Goal: Task Accomplishment & Management: Complete application form

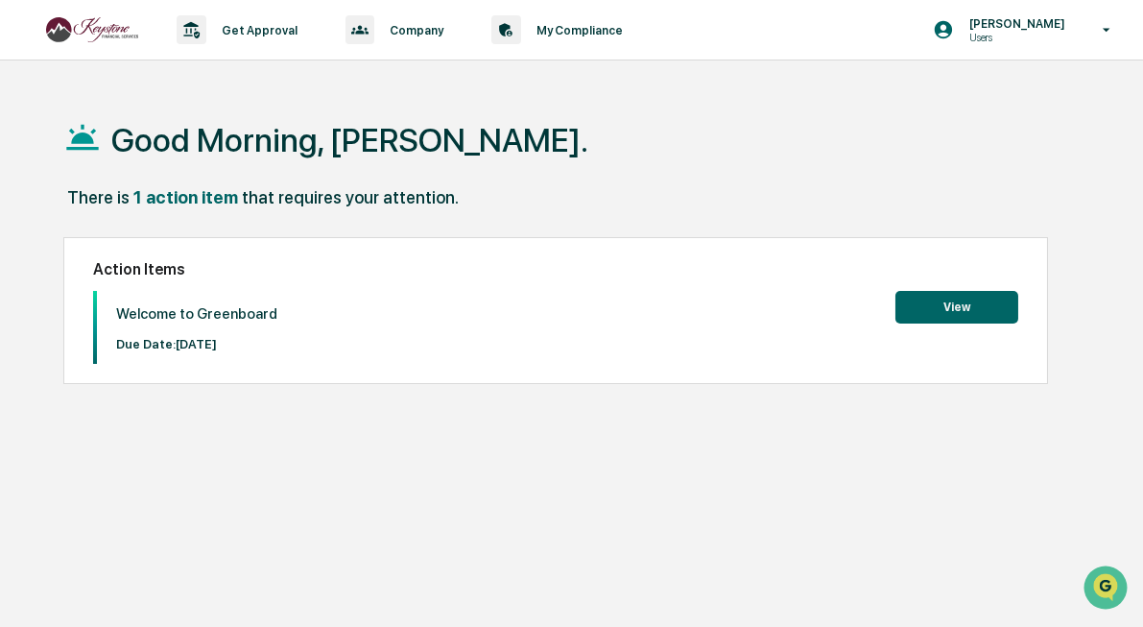
click at [925, 302] on button "View" at bounding box center [957, 307] width 123 height 33
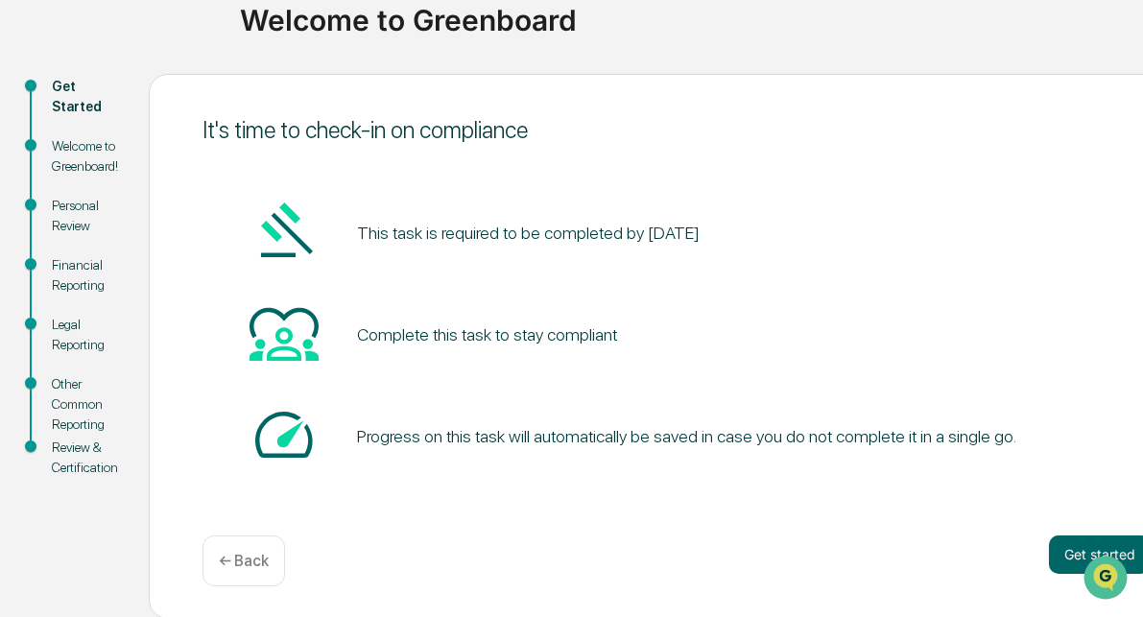
scroll to position [156, 0]
click at [1071, 550] on button "Get started" at bounding box center [1100, 554] width 102 height 38
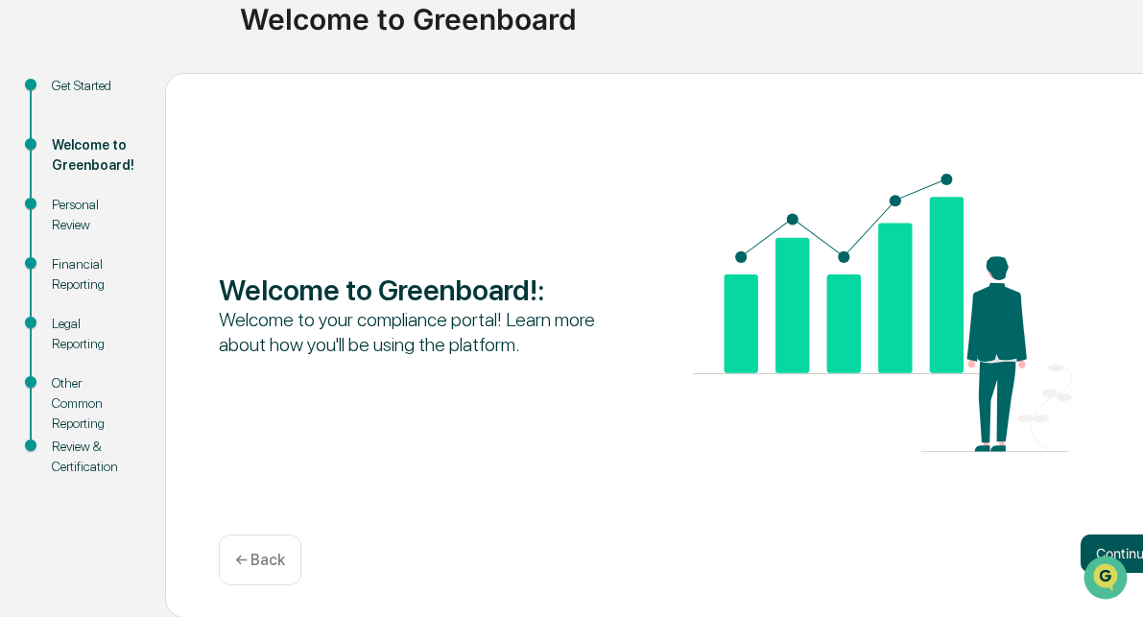
click at [1083, 542] on button "Continue" at bounding box center [1124, 554] width 86 height 38
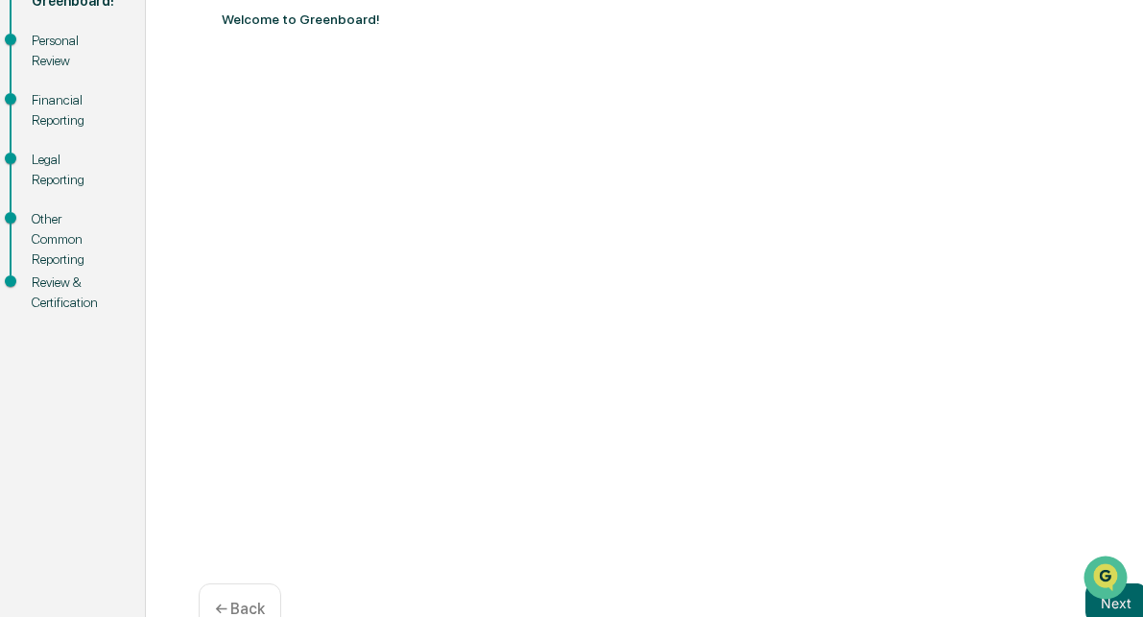
scroll to position [369, 20]
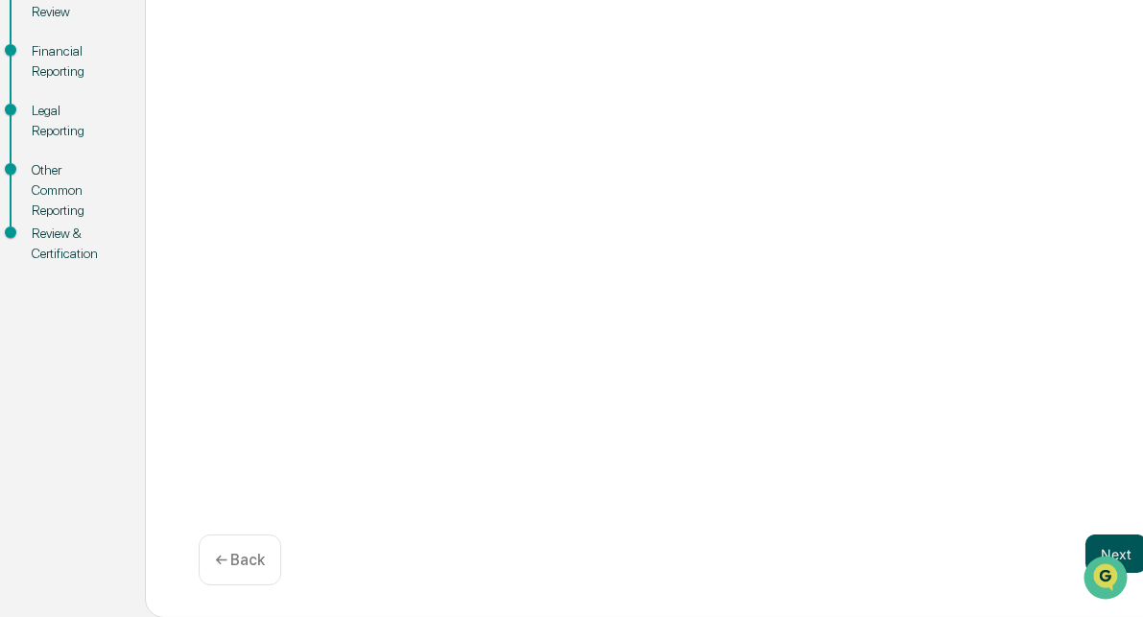
click at [1117, 542] on button "Next" at bounding box center [1116, 554] width 61 height 38
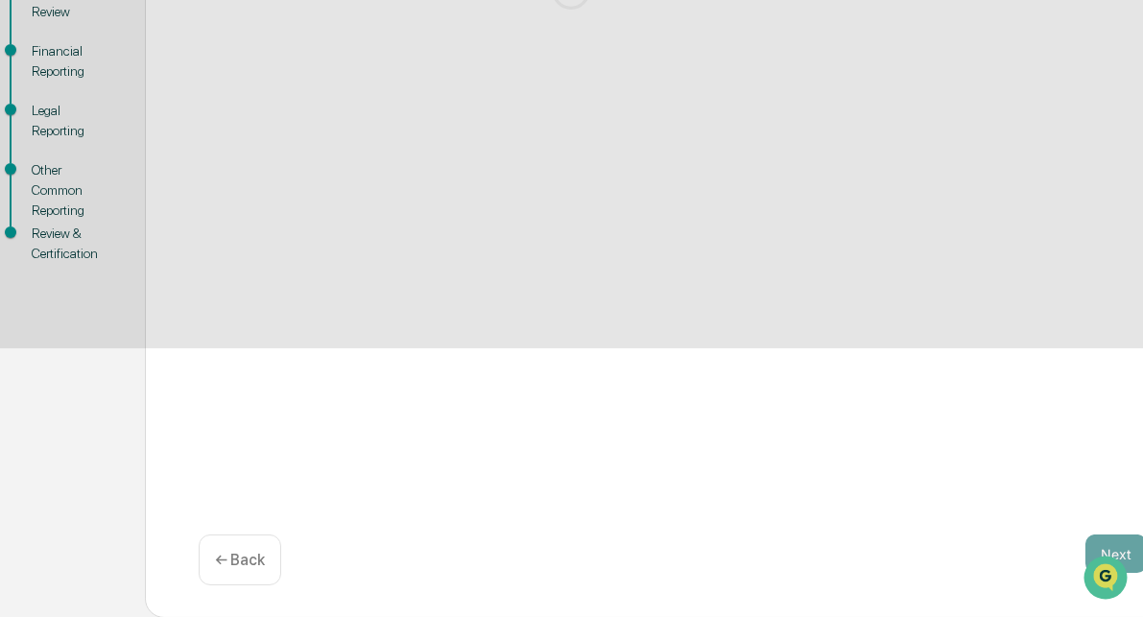
scroll to position [156, 20]
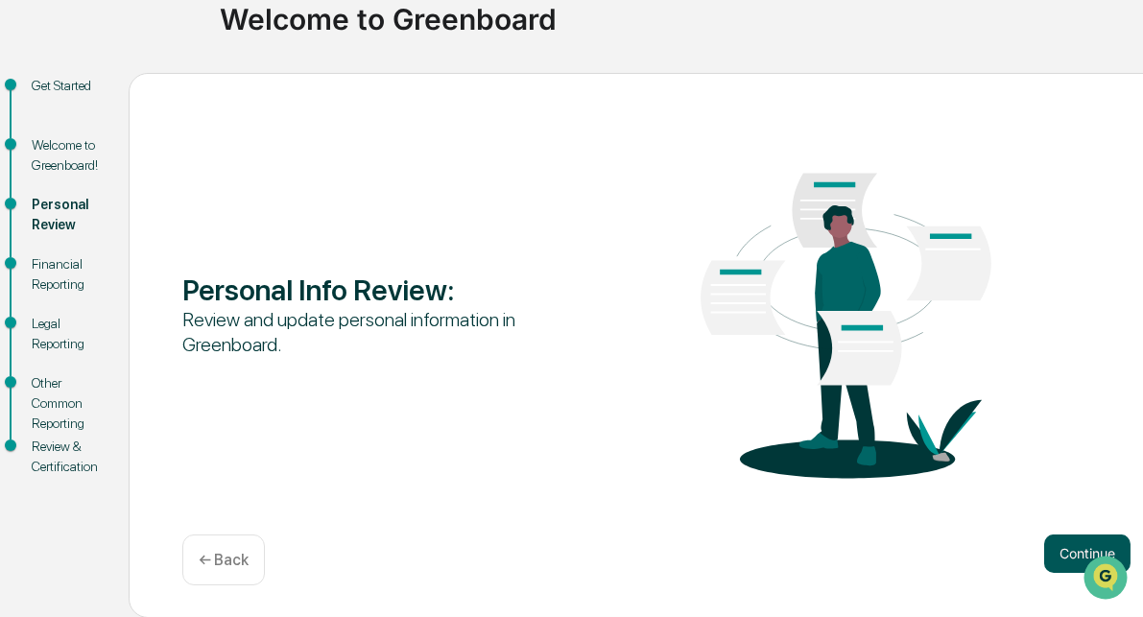
click at [1071, 555] on button "Continue" at bounding box center [1088, 554] width 86 height 38
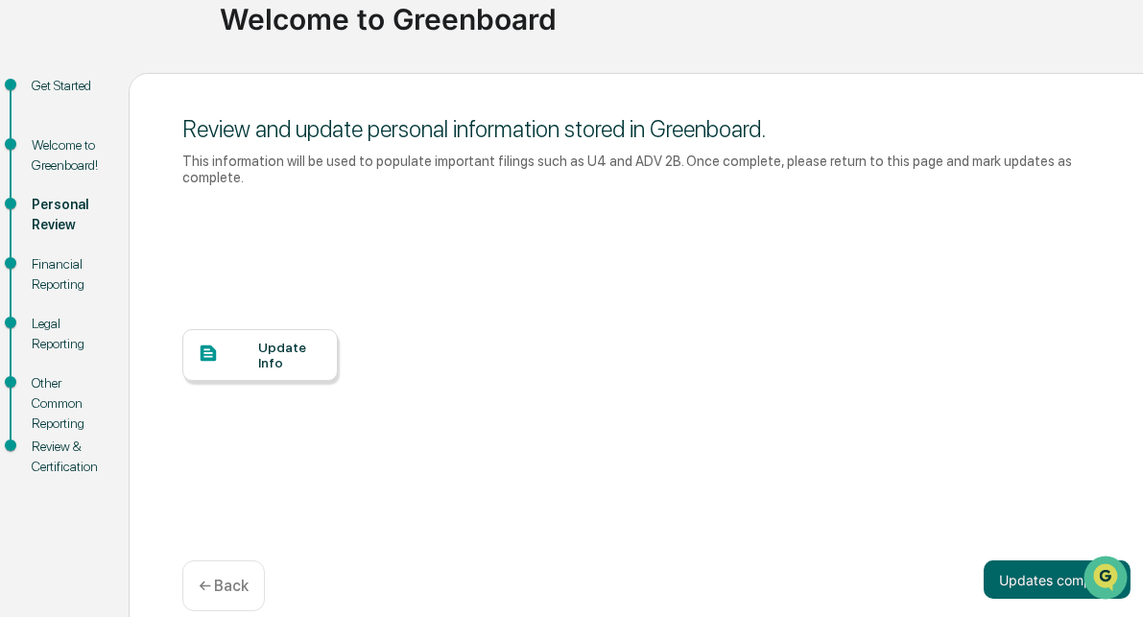
click at [279, 340] on div "Update Info" at bounding box center [290, 355] width 64 height 31
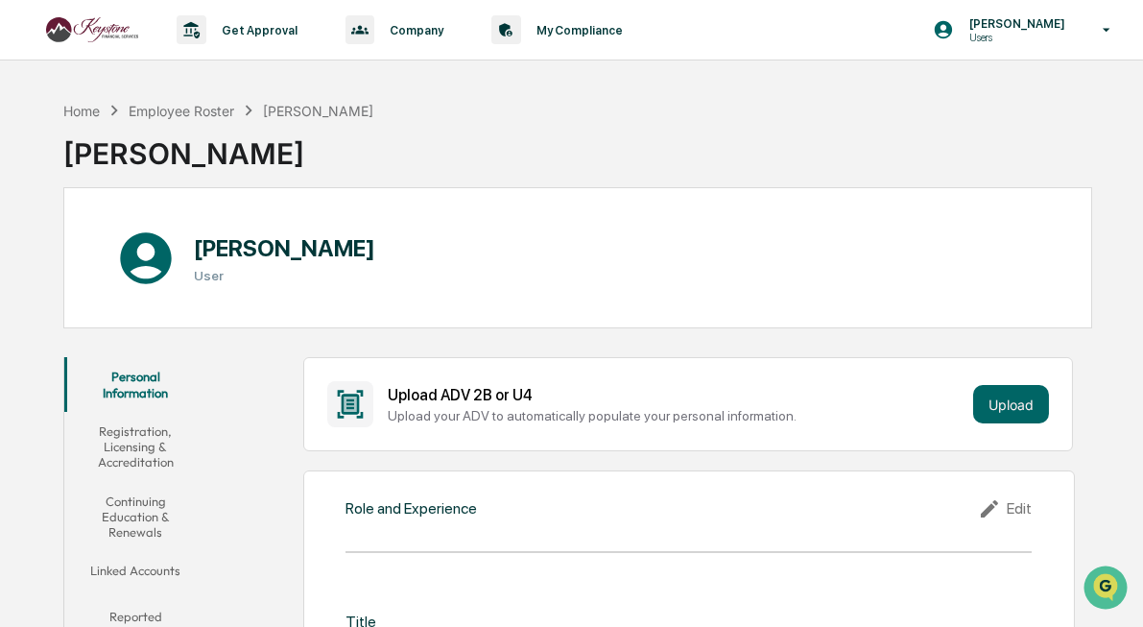
click at [204, 271] on h3 "User" at bounding box center [284, 275] width 181 height 15
click at [153, 255] on icon at bounding box center [145, 258] width 61 height 61
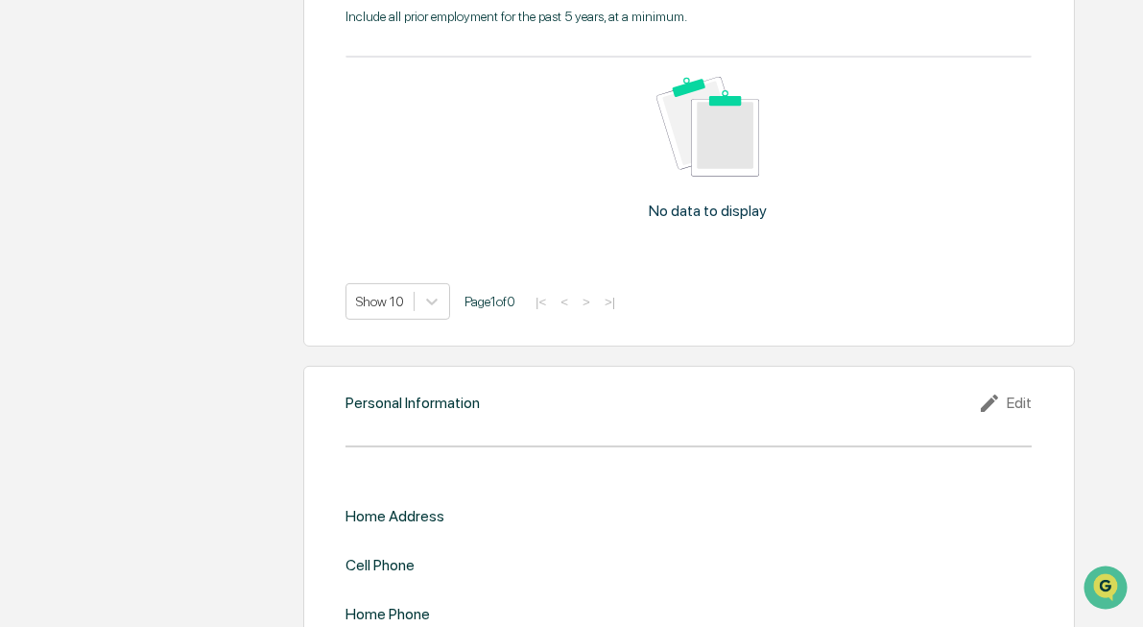
scroll to position [1683, 0]
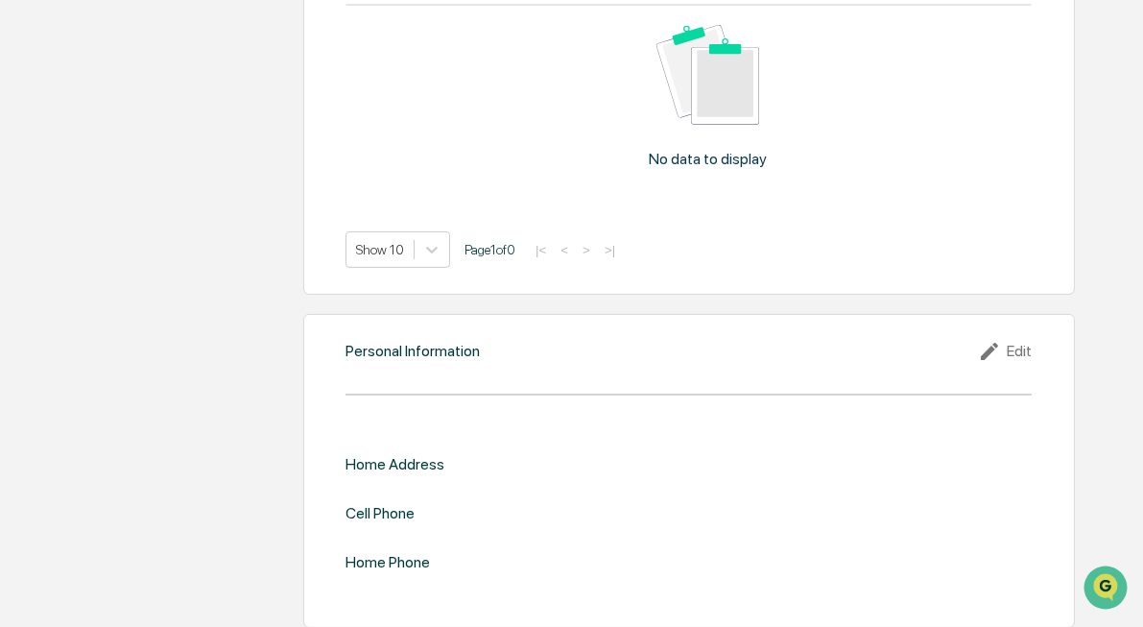
click at [426, 377] on div "Personal Information Edit Home Address Cell Phone Home Phone" at bounding box center [689, 471] width 772 height 314
click at [1003, 342] on icon at bounding box center [992, 351] width 29 height 23
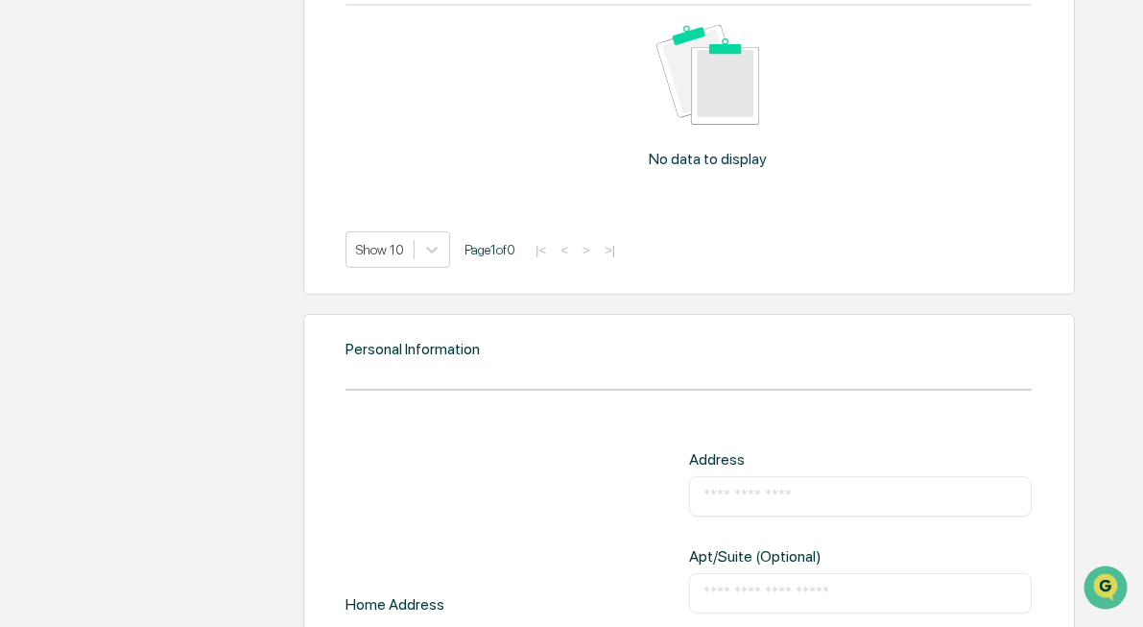
click at [811, 487] on input "text" at bounding box center [861, 496] width 314 height 19
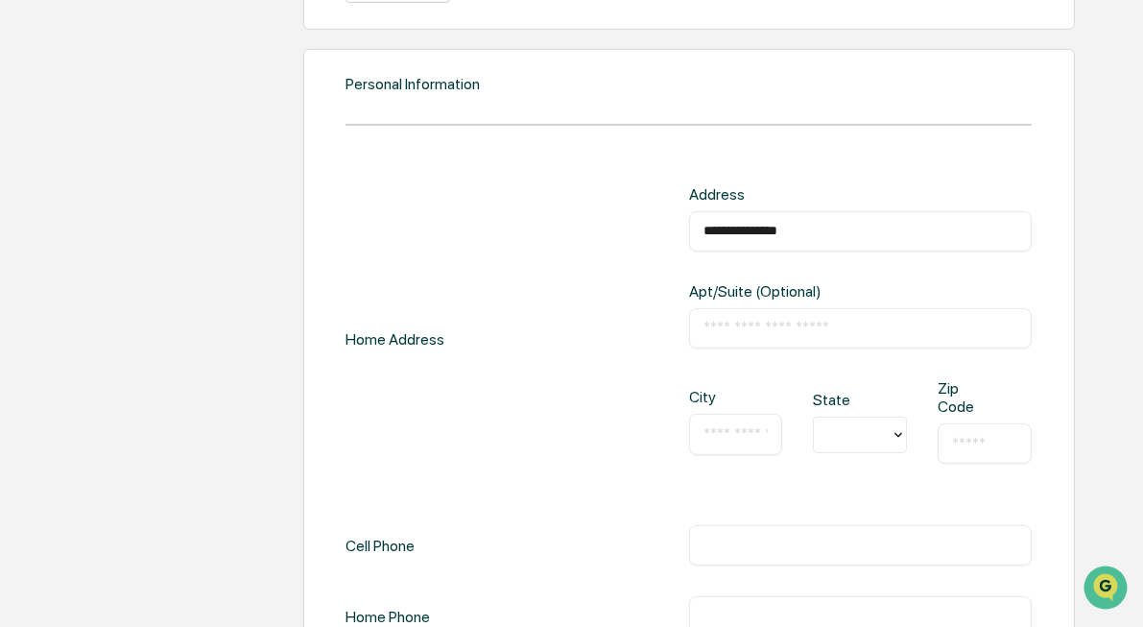
scroll to position [1947, 0]
type input "**********"
click at [723, 425] on input "text" at bounding box center [736, 434] width 65 height 19
type input "*******"
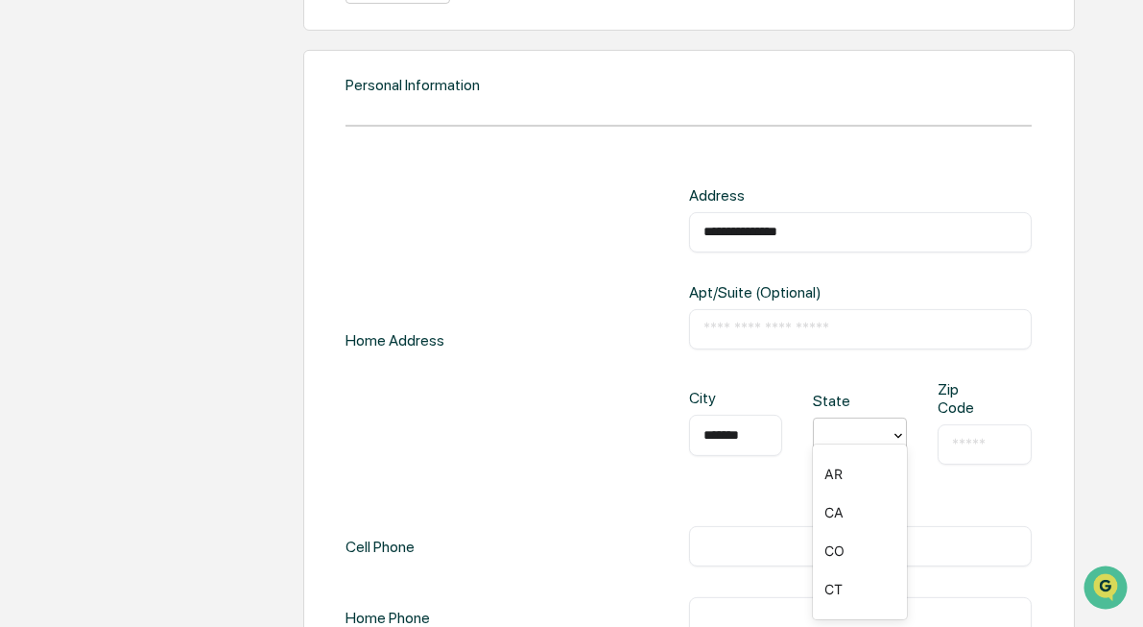
click at [844, 561] on div "CO" at bounding box center [860, 551] width 94 height 38
click at [982, 438] on input "text" at bounding box center [984, 444] width 65 height 19
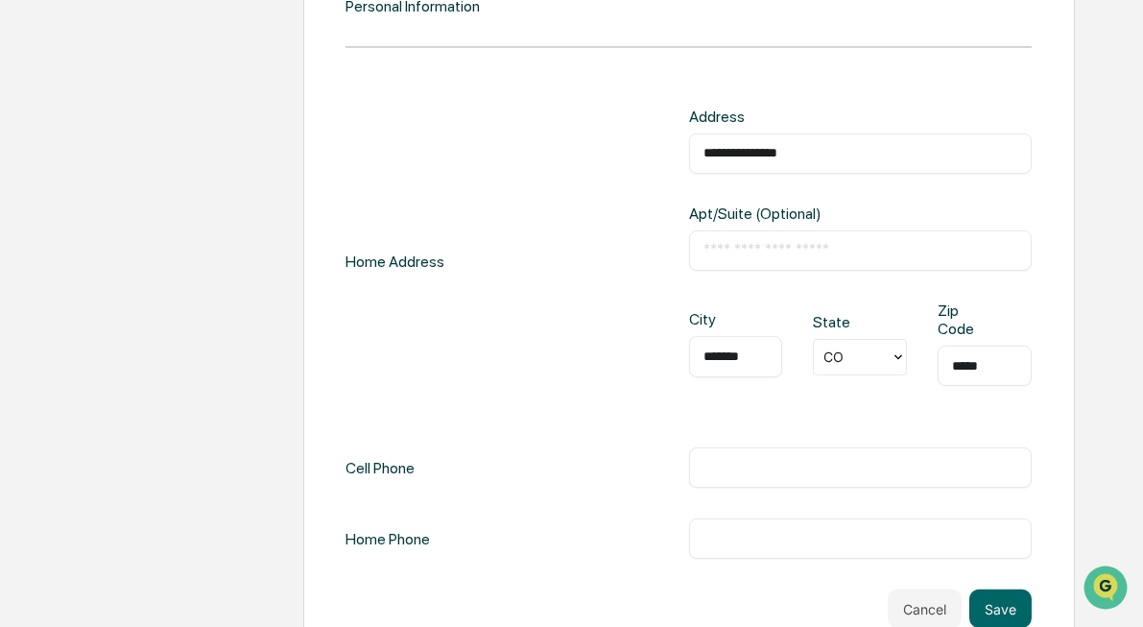
scroll to position [2050, 0]
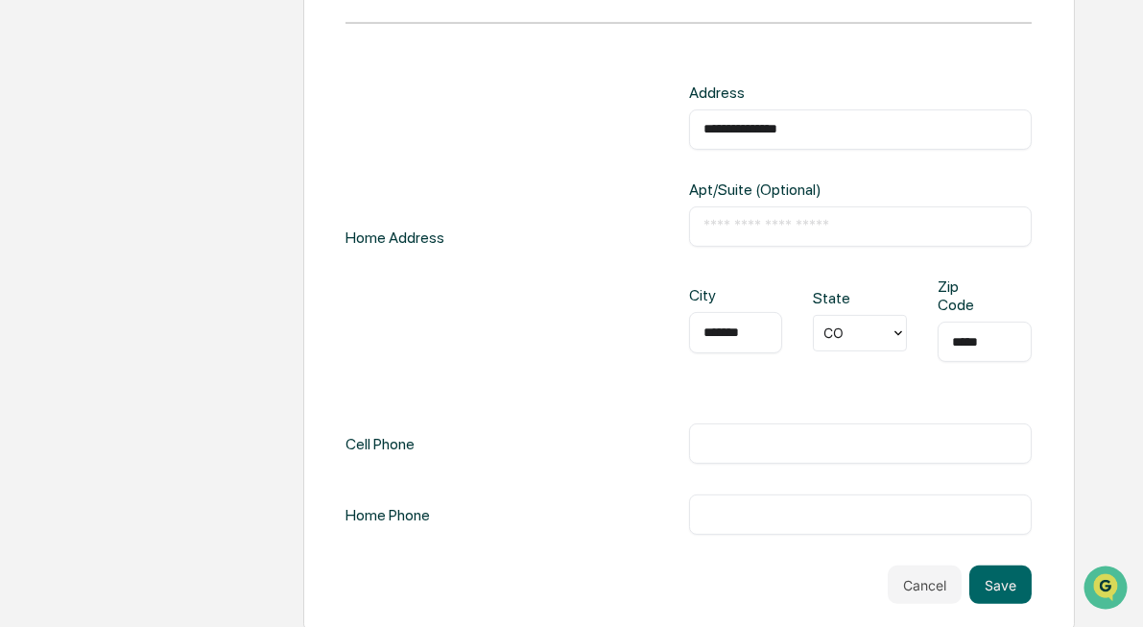
type input "*****"
click at [836, 434] on input "text" at bounding box center [861, 443] width 314 height 19
type input "**********"
click at [1001, 573] on button "Save" at bounding box center [1001, 584] width 62 height 38
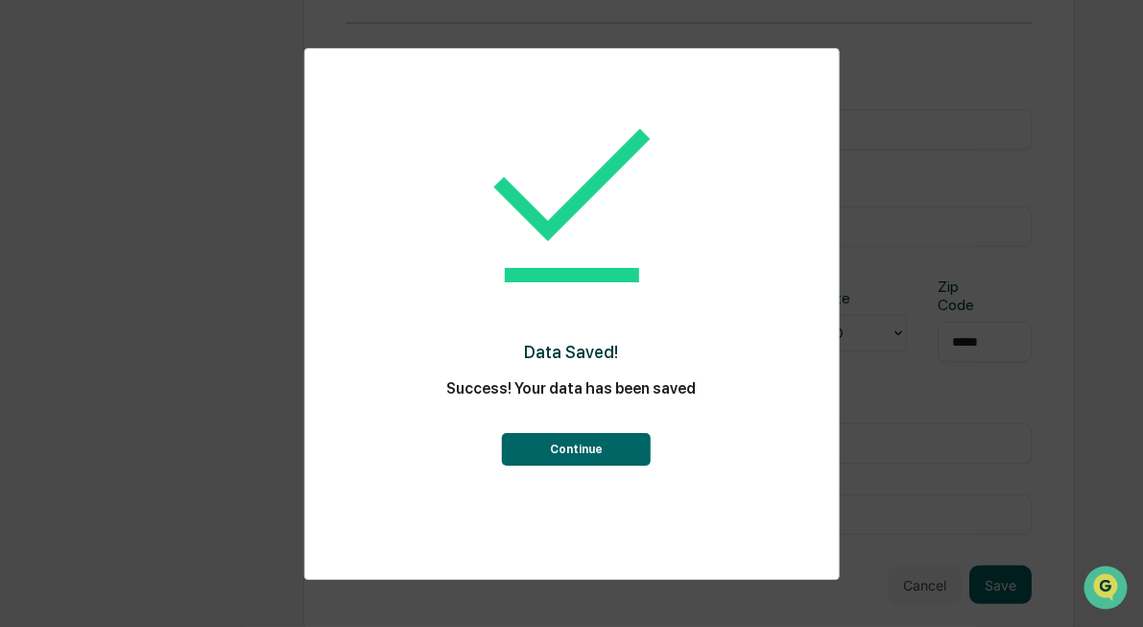
click at [586, 444] on button "Continue" at bounding box center [576, 449] width 149 height 33
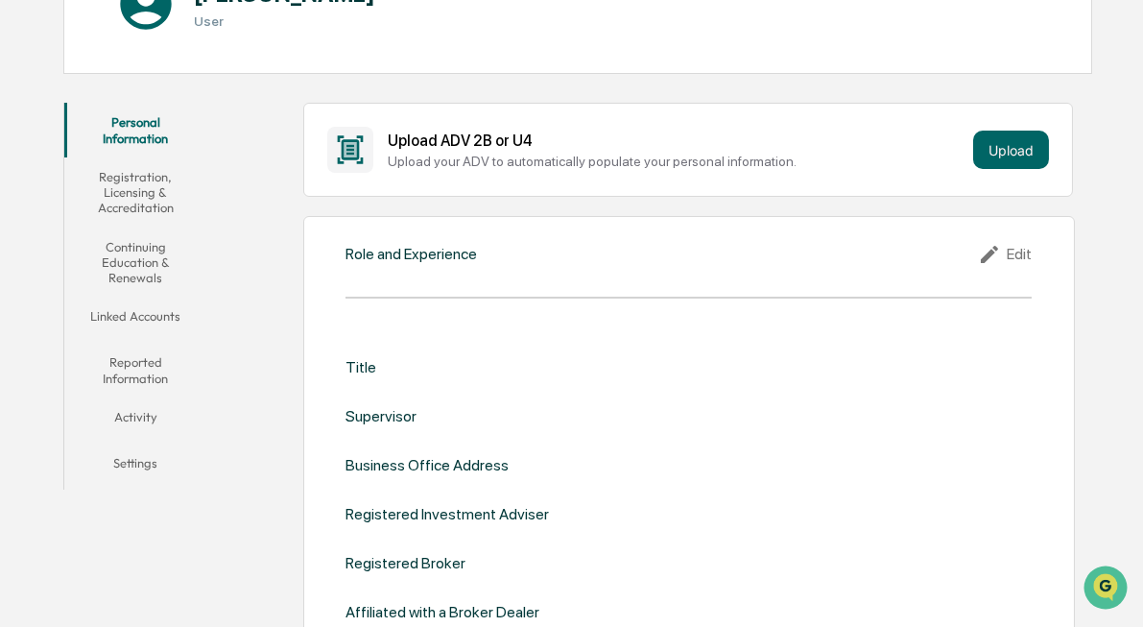
scroll to position [262, 0]
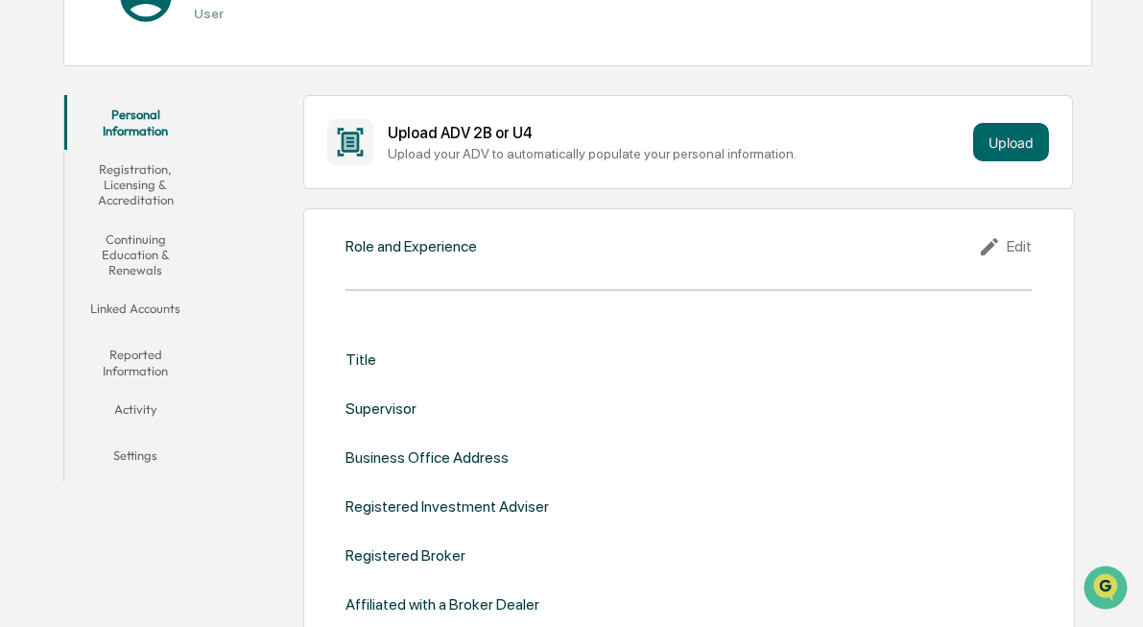
click at [1021, 246] on div "Edit" at bounding box center [1005, 246] width 54 height 23
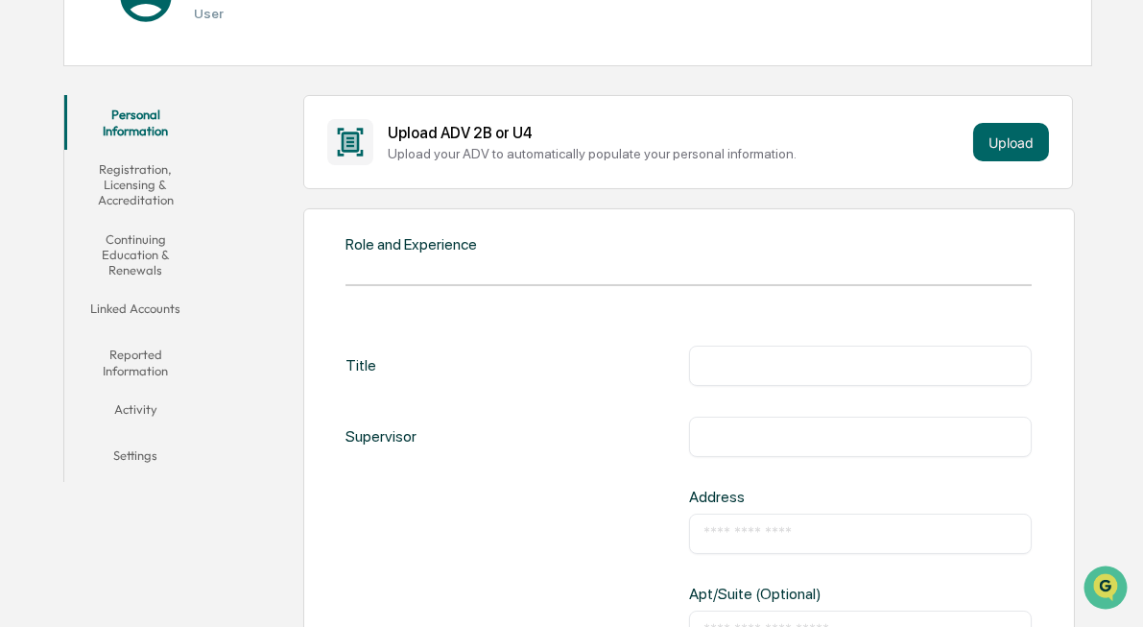
click at [742, 366] on input "text" at bounding box center [861, 365] width 314 height 19
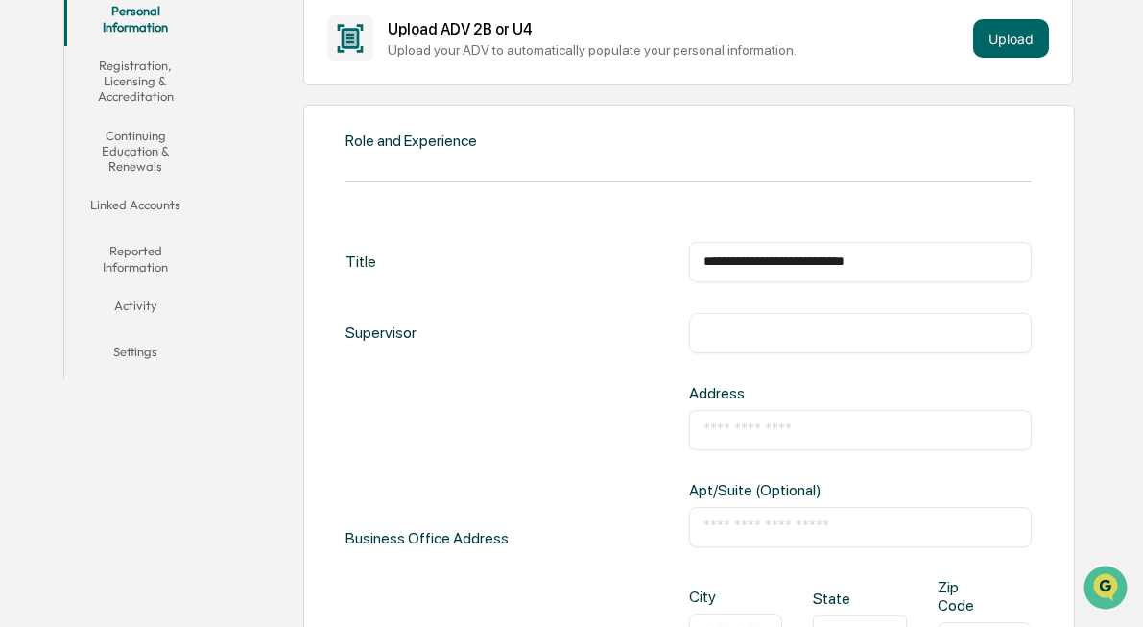
scroll to position [360, 0]
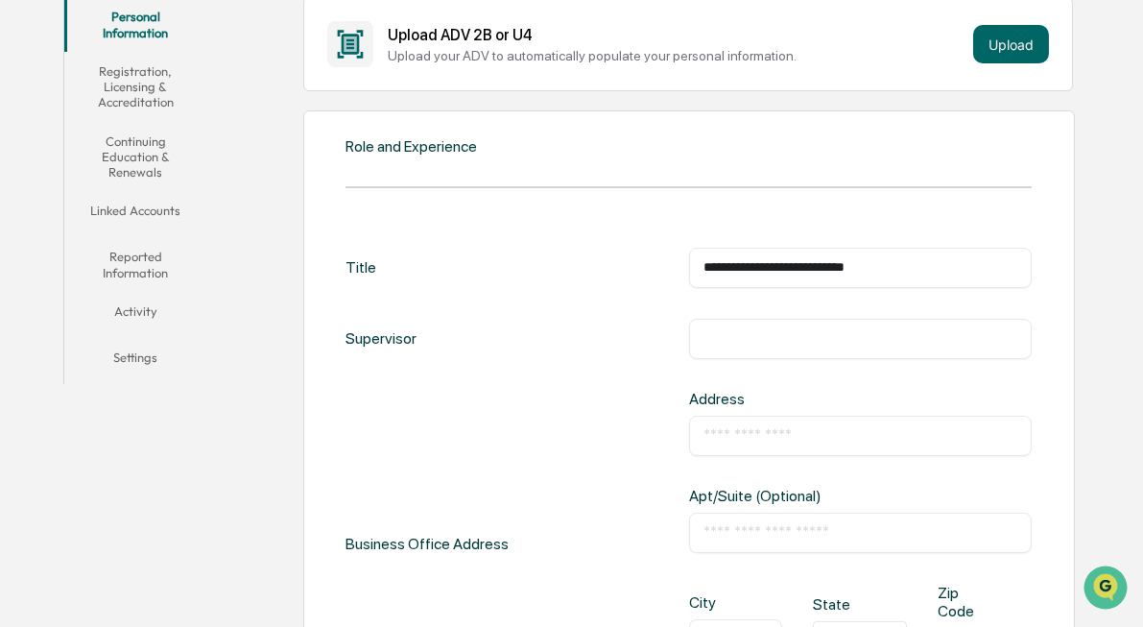
type input "**********"
click at [723, 336] on input "text" at bounding box center [861, 338] width 314 height 19
type input "**********"
click at [705, 528] on input "text" at bounding box center [861, 532] width 314 height 19
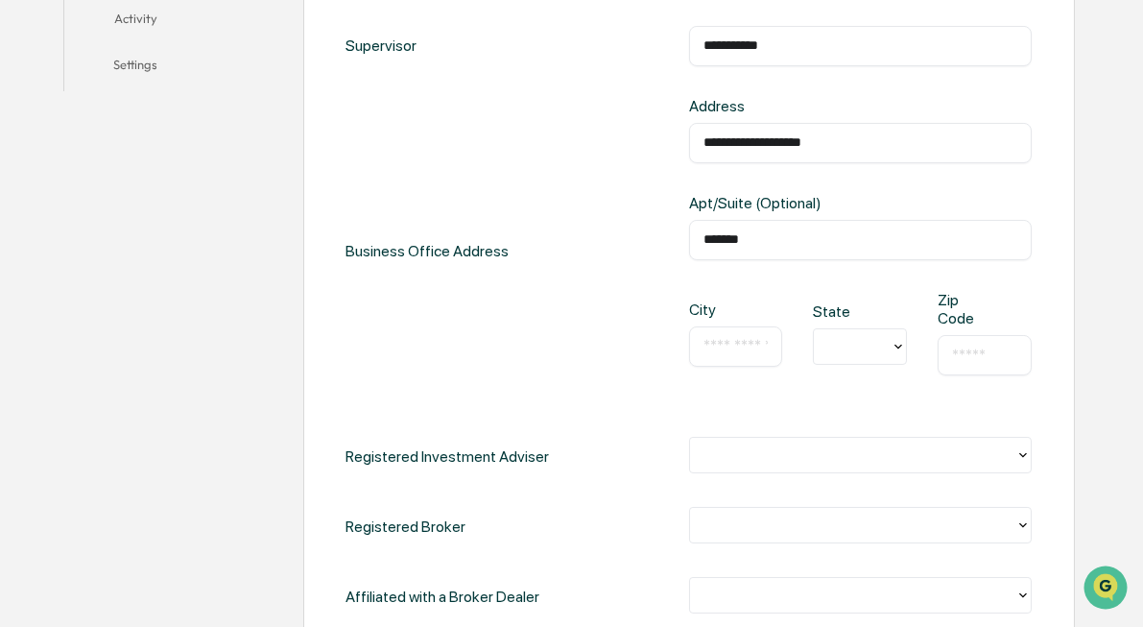
scroll to position [648, 0]
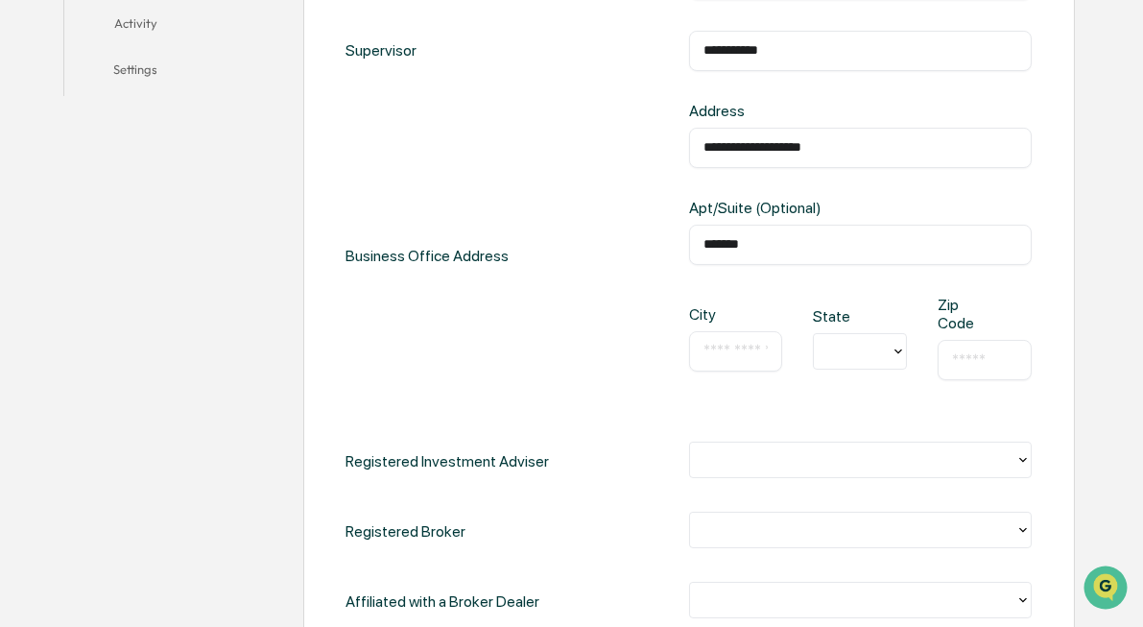
type input "*******"
click at [756, 349] on input "text" at bounding box center [736, 351] width 65 height 19
type input "********"
type input "*"
type input "**"
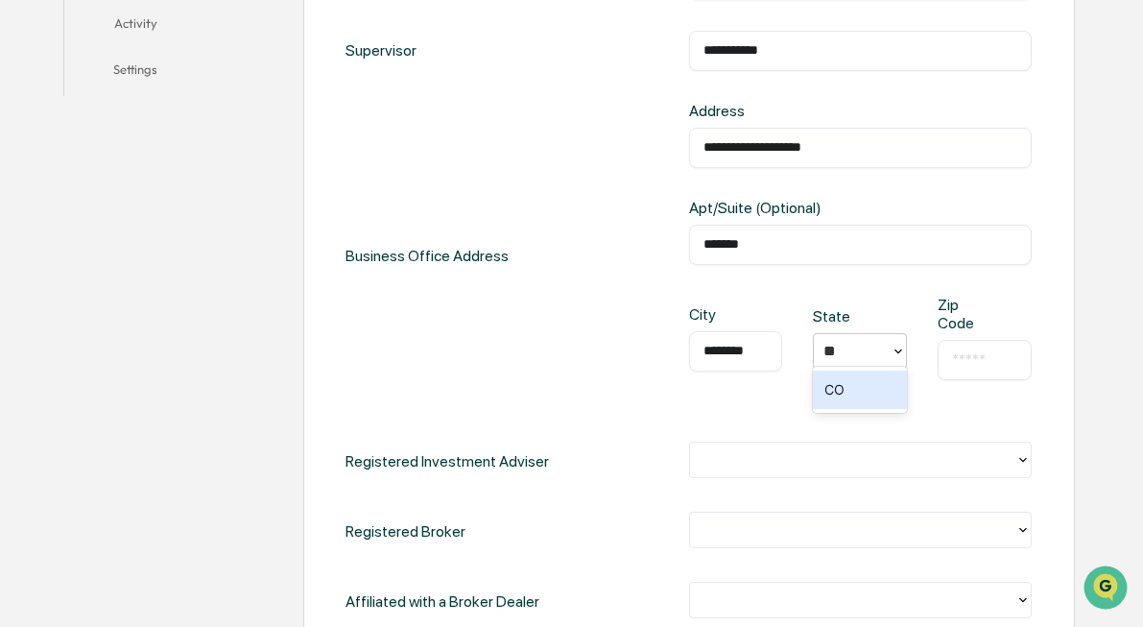
click at [829, 390] on div "CO" at bounding box center [860, 390] width 94 height 38
click at [975, 352] on input "text" at bounding box center [984, 359] width 65 height 19
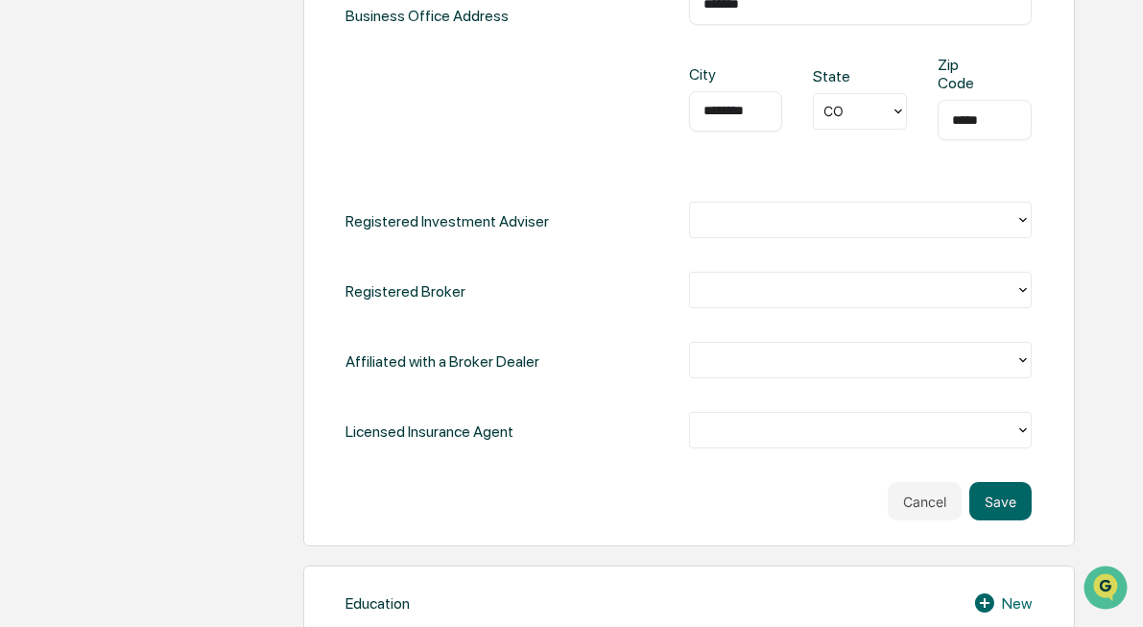
scroll to position [883, 0]
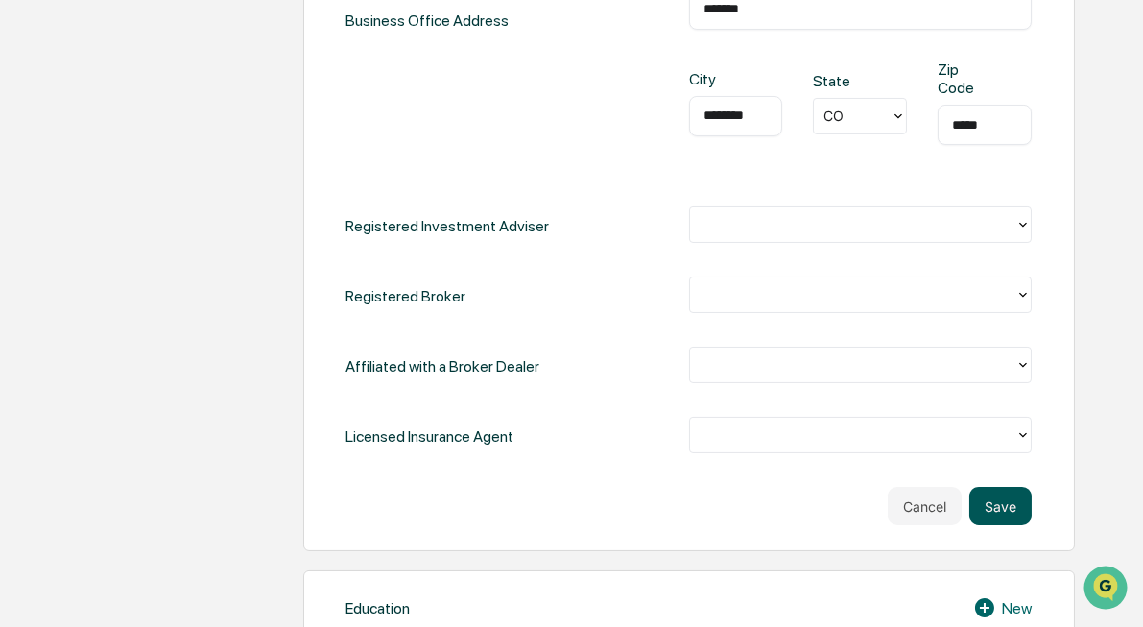
type input "*****"
click at [1008, 501] on button "Save" at bounding box center [1001, 506] width 62 height 38
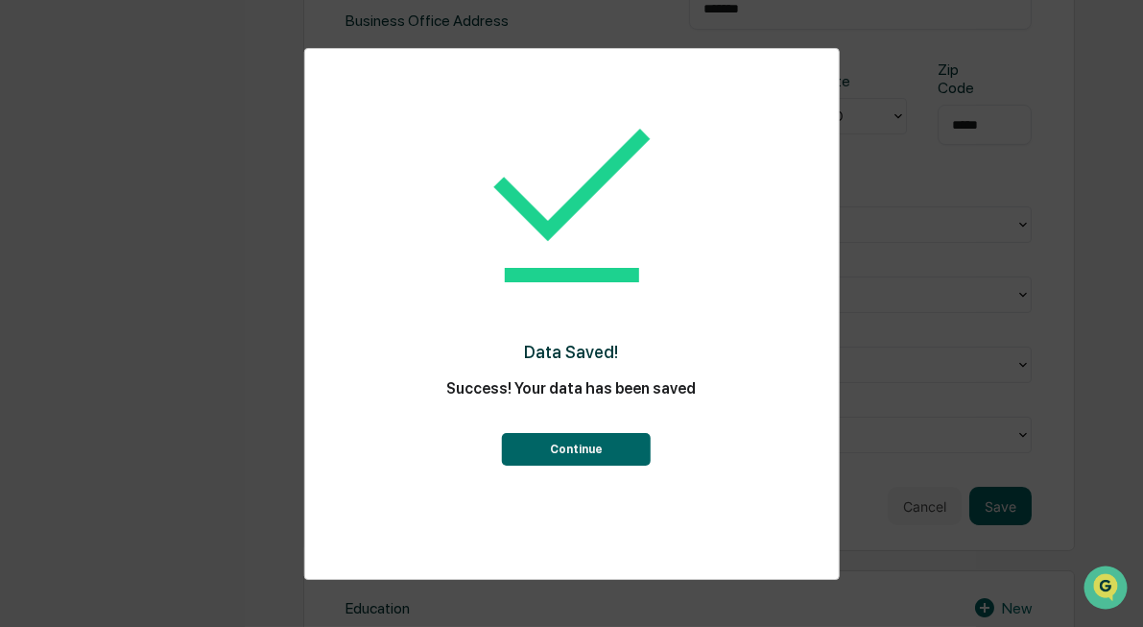
scroll to position [886, 0]
click at [603, 449] on button "Continue" at bounding box center [576, 449] width 149 height 33
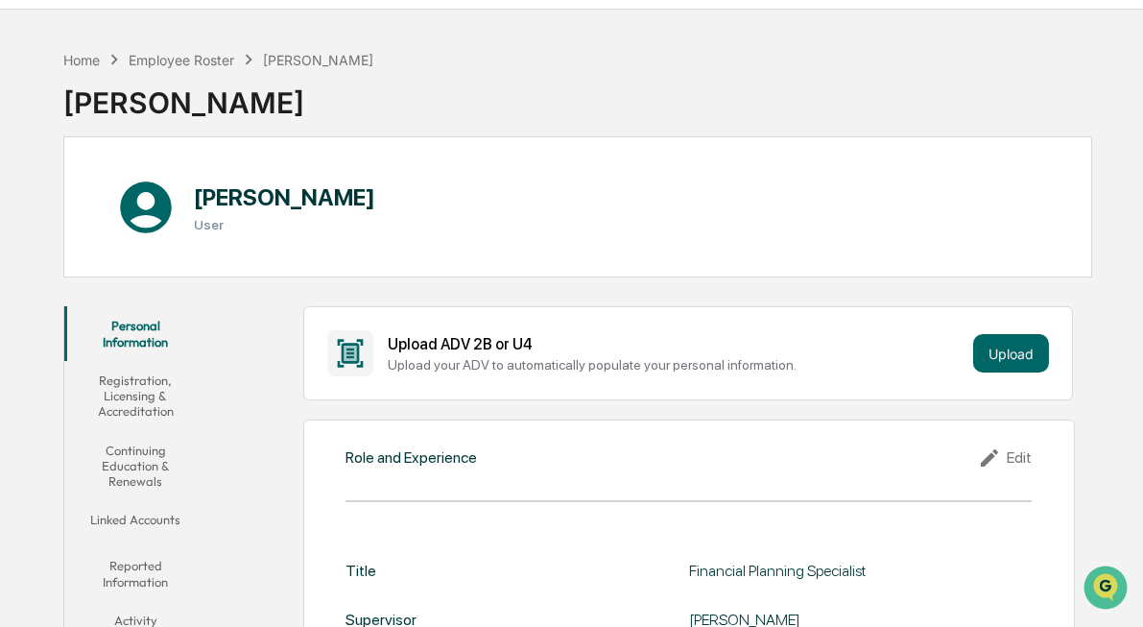
scroll to position [53, 0]
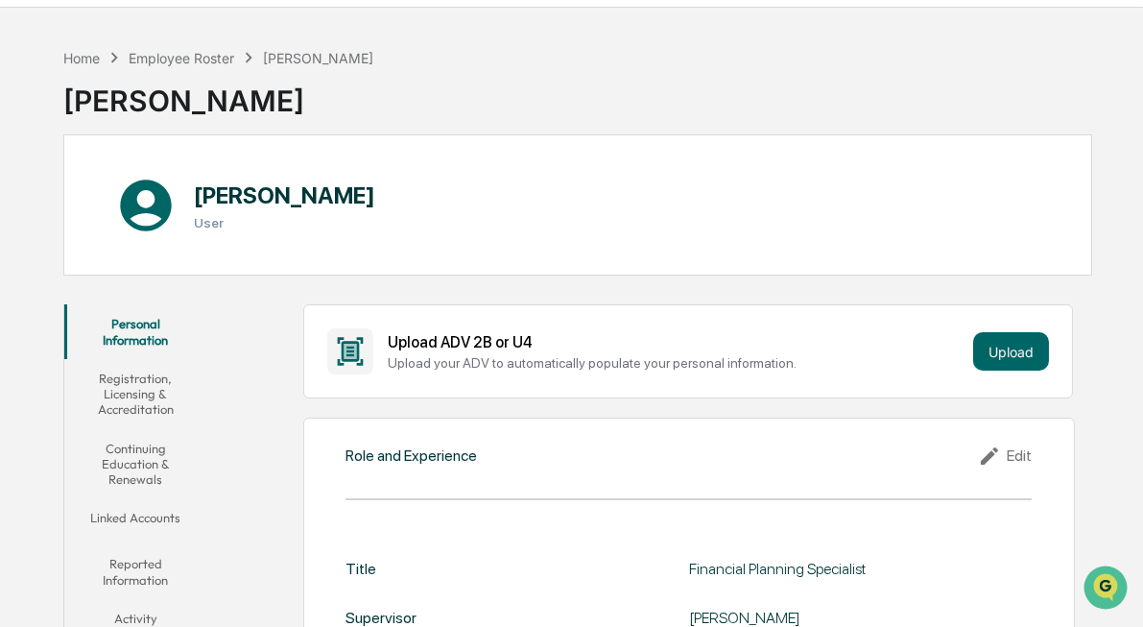
click at [133, 466] on button "Continuing Education & Renewals" at bounding box center [135, 464] width 143 height 70
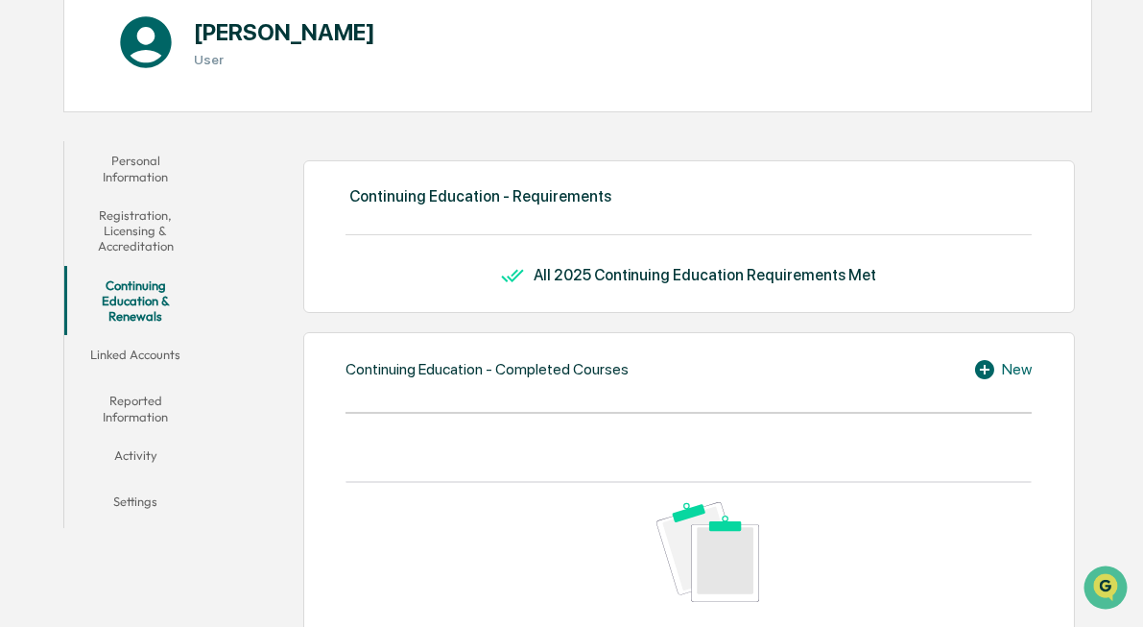
scroll to position [210, 0]
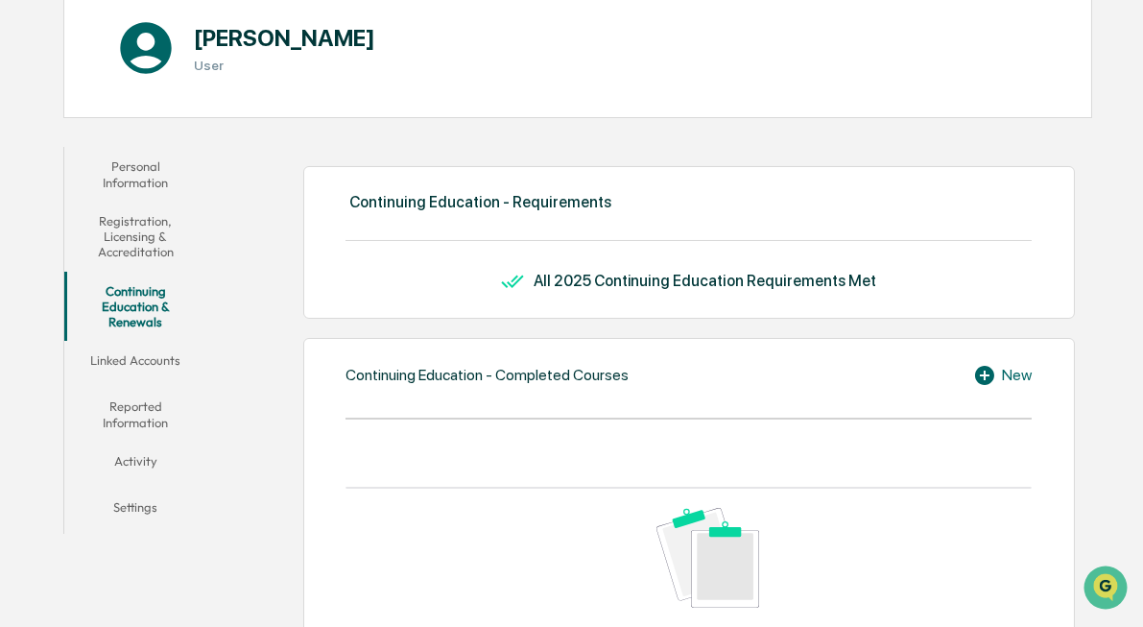
click at [145, 229] on button "Registration, Licensing & Accreditation" at bounding box center [135, 237] width 143 height 70
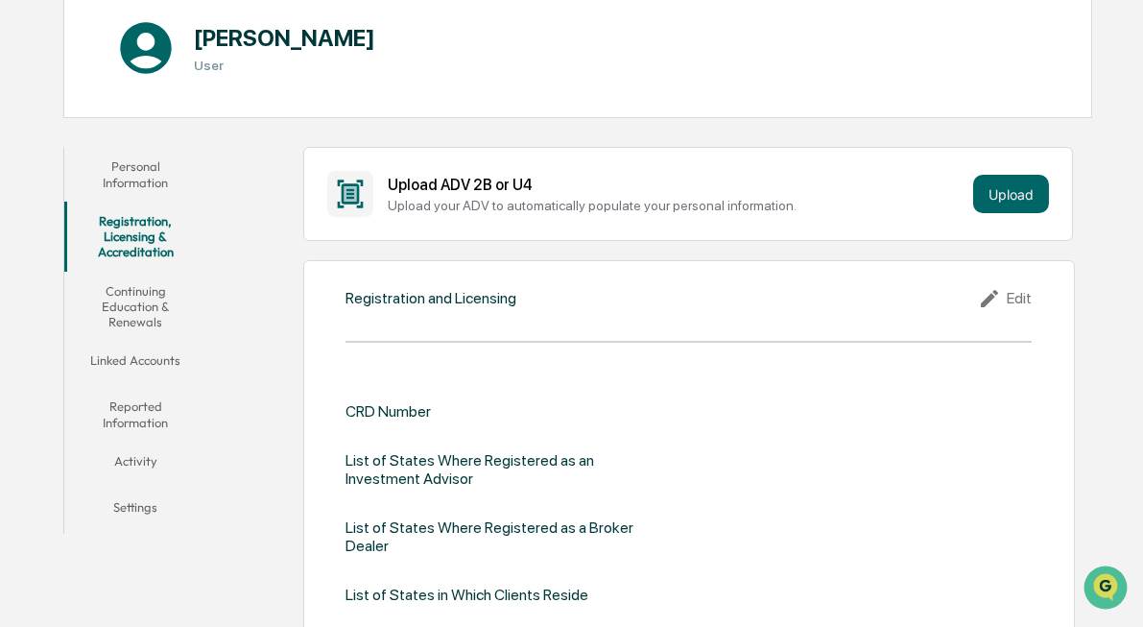
click at [1008, 292] on div "Edit" at bounding box center [1005, 298] width 54 height 23
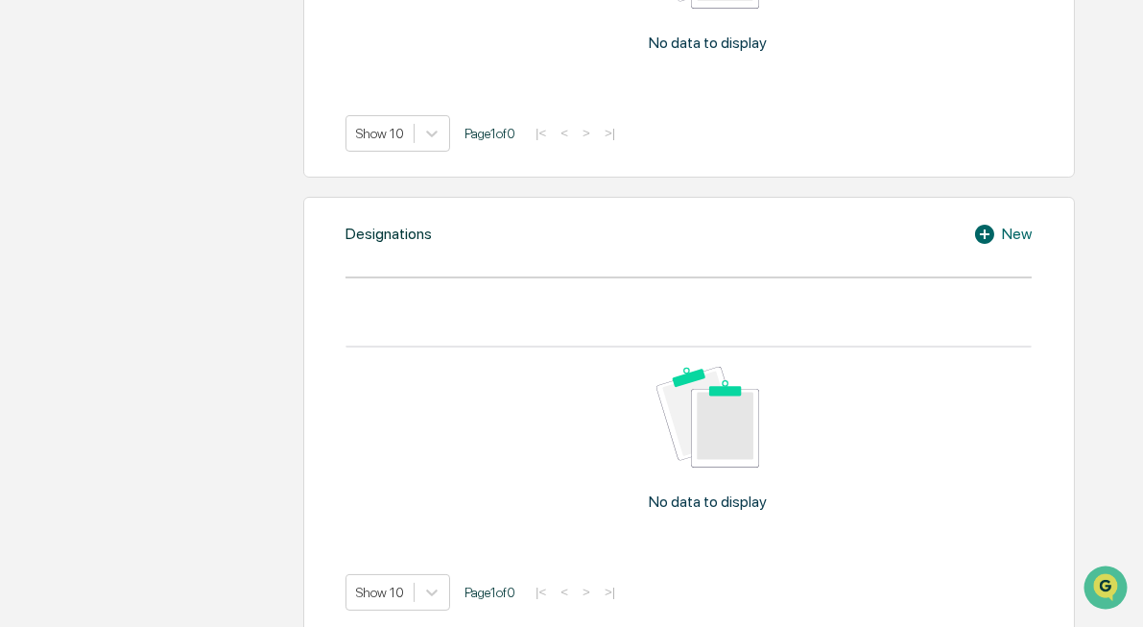
scroll to position [1287, 0]
click at [988, 238] on icon at bounding box center [984, 236] width 19 height 19
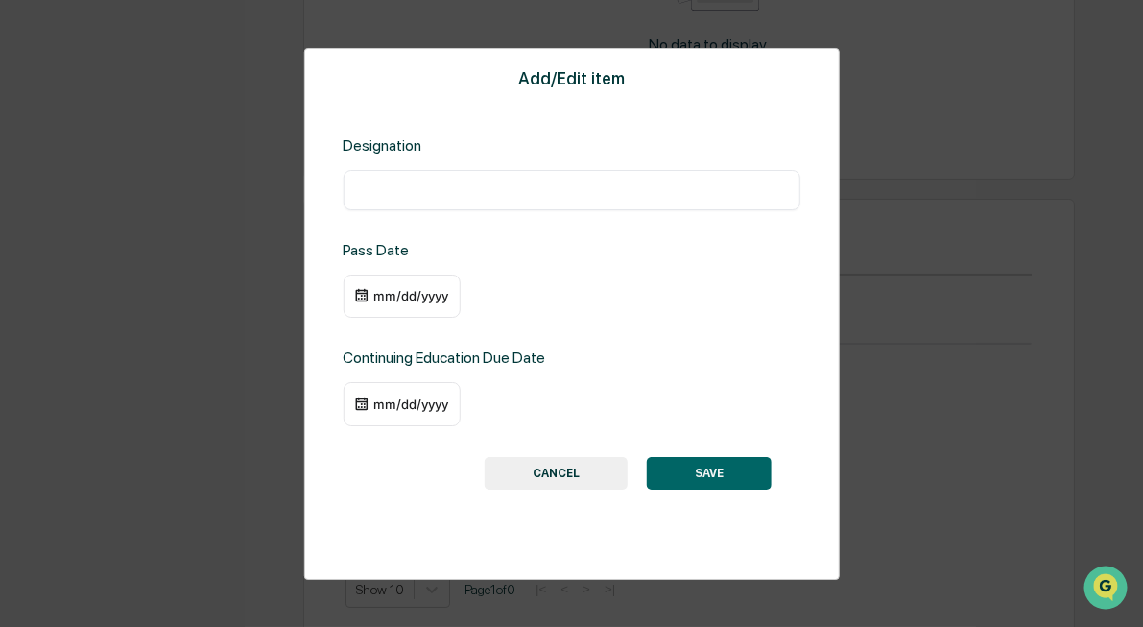
click at [378, 194] on input "text" at bounding box center [571, 189] width 428 height 19
type input "**********"
click at [692, 473] on button "SAVE" at bounding box center [709, 473] width 125 height 33
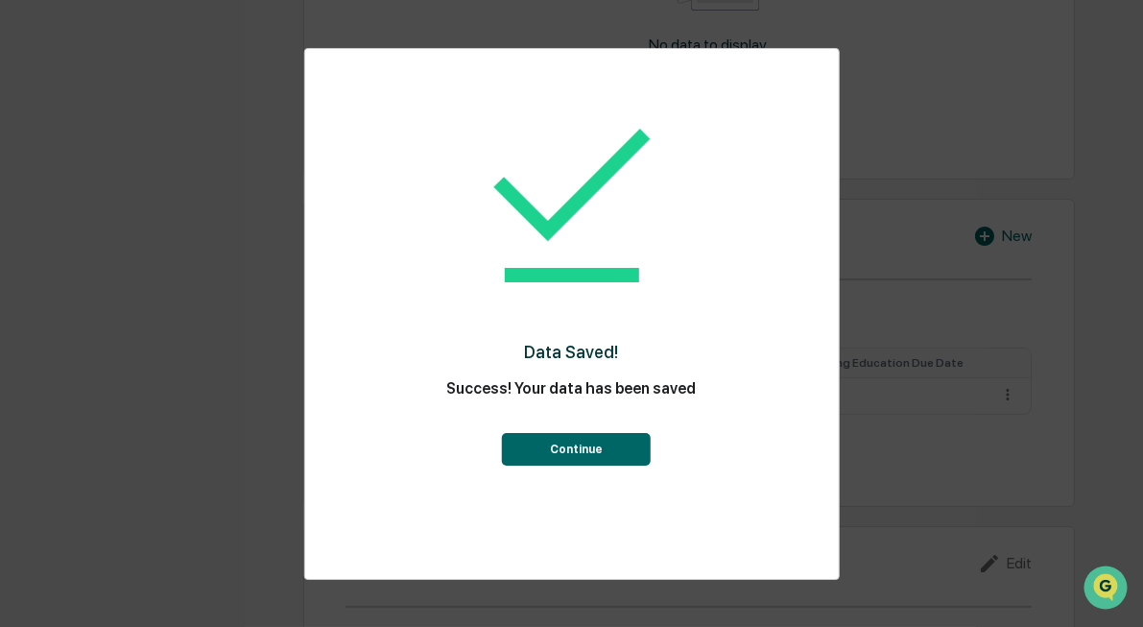
click at [570, 451] on button "Continue" at bounding box center [576, 449] width 149 height 33
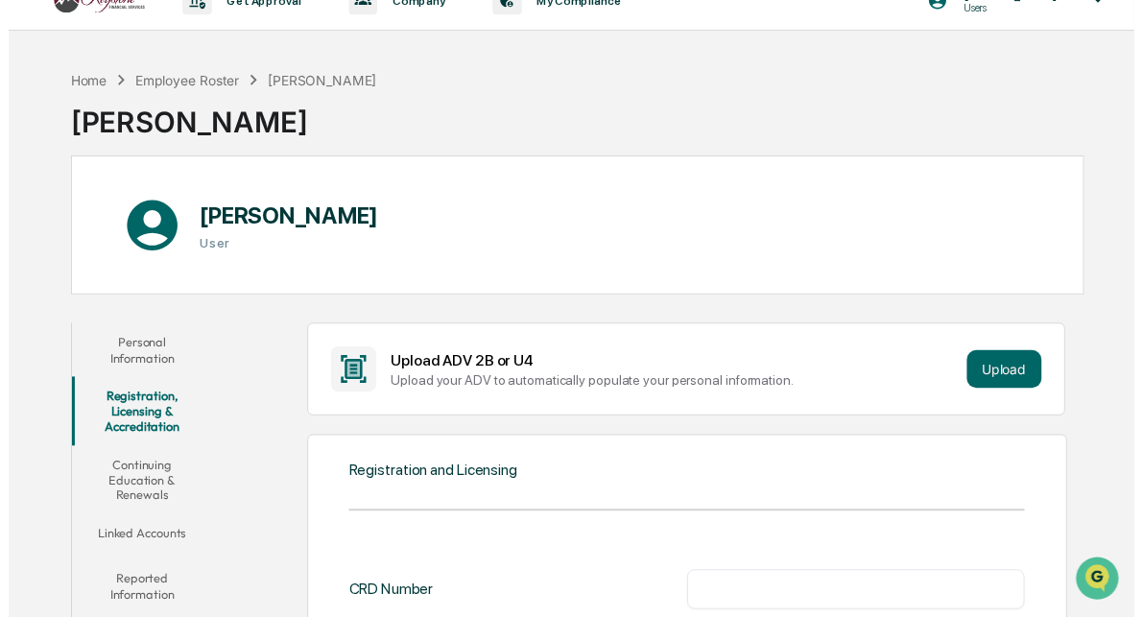
scroll to position [0, 0]
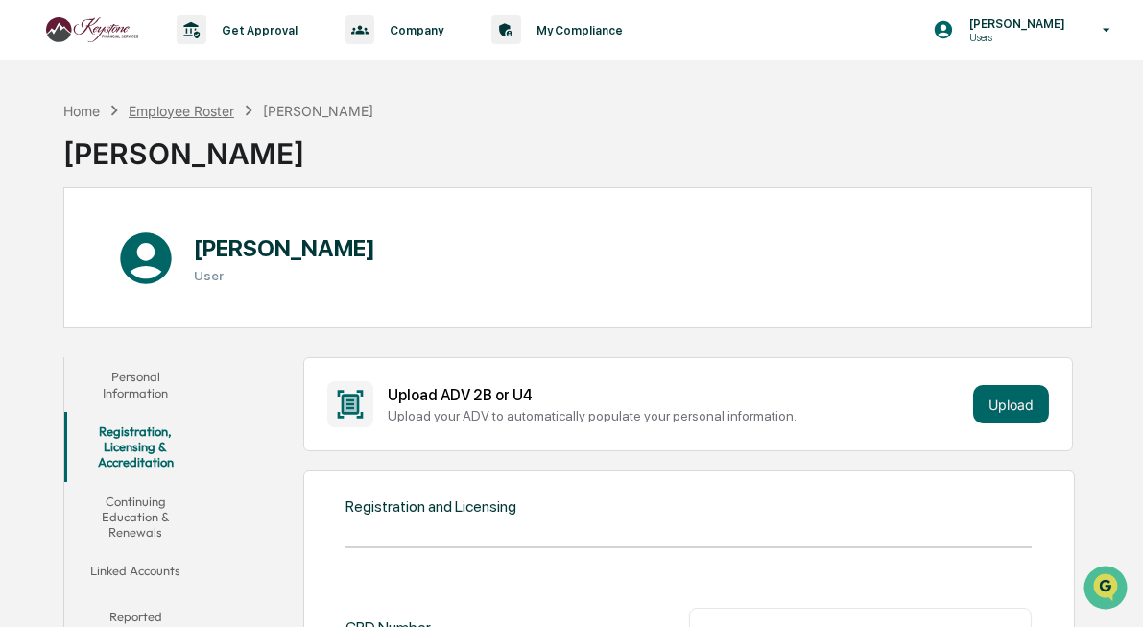
click at [158, 110] on div "Employee Roster" at bounding box center [182, 111] width 106 height 16
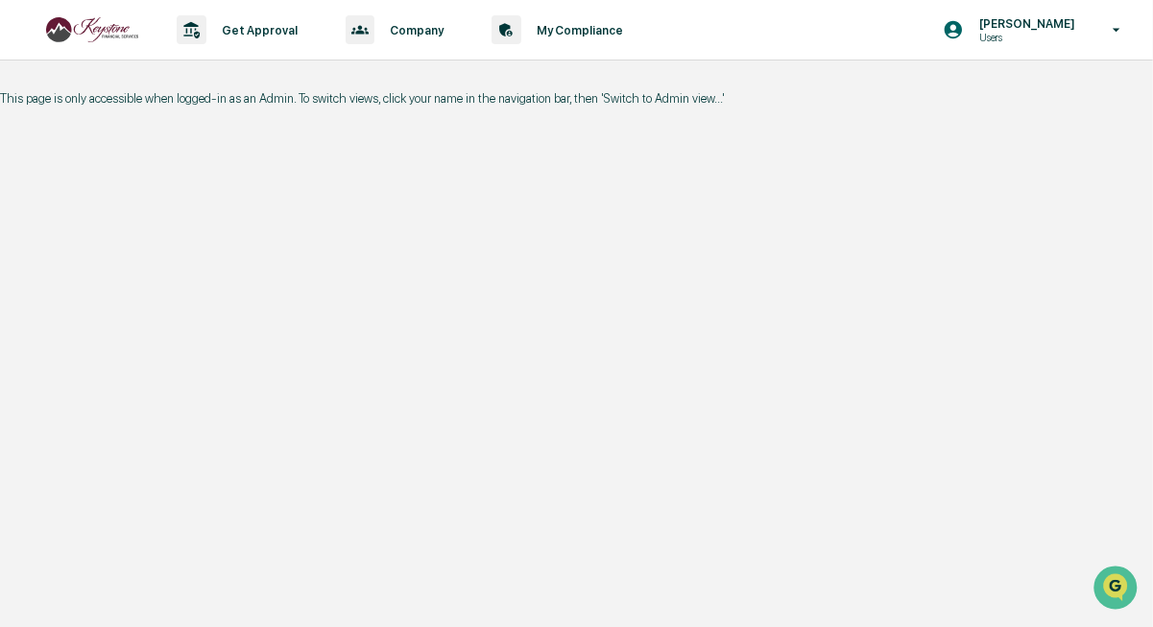
click at [61, 25] on img at bounding box center [92, 30] width 92 height 26
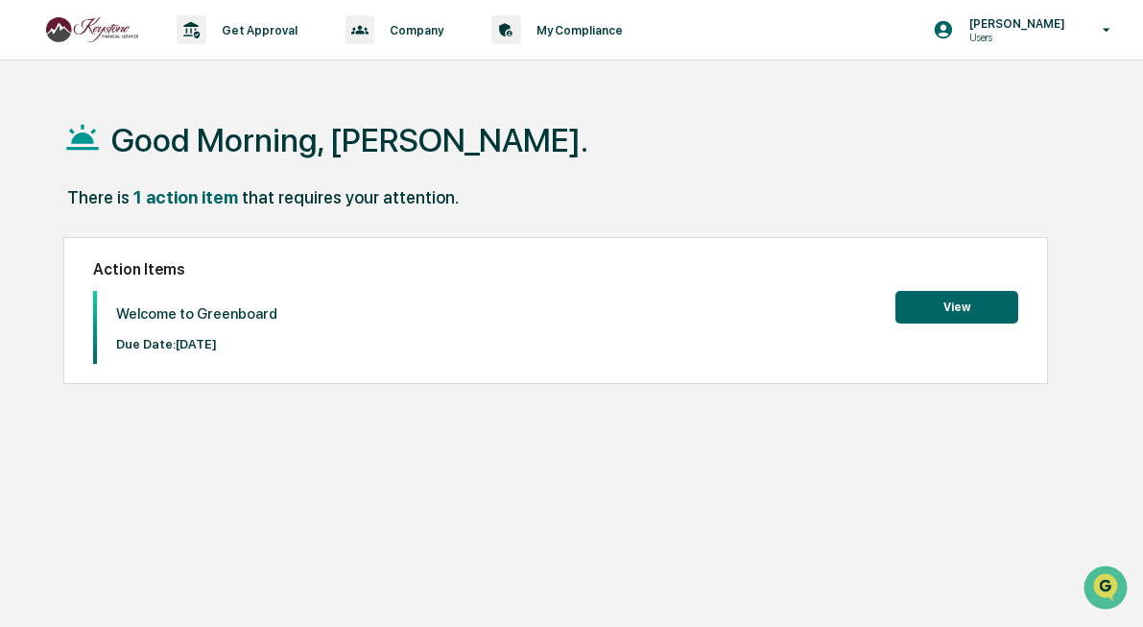
click at [936, 307] on button "View" at bounding box center [957, 307] width 123 height 33
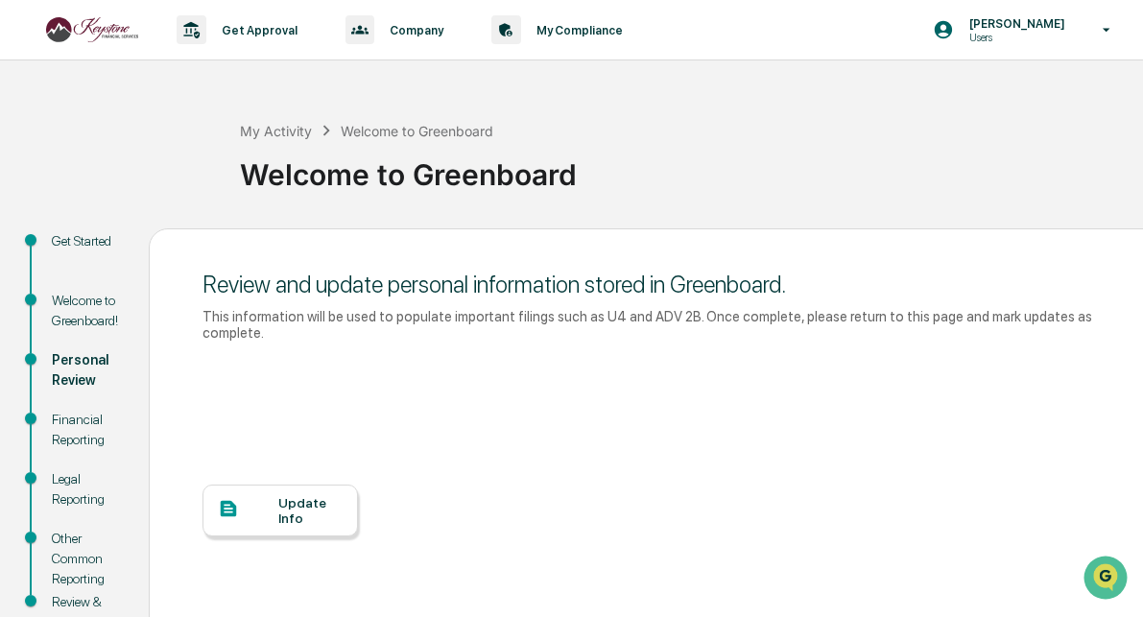
scroll to position [165, 0]
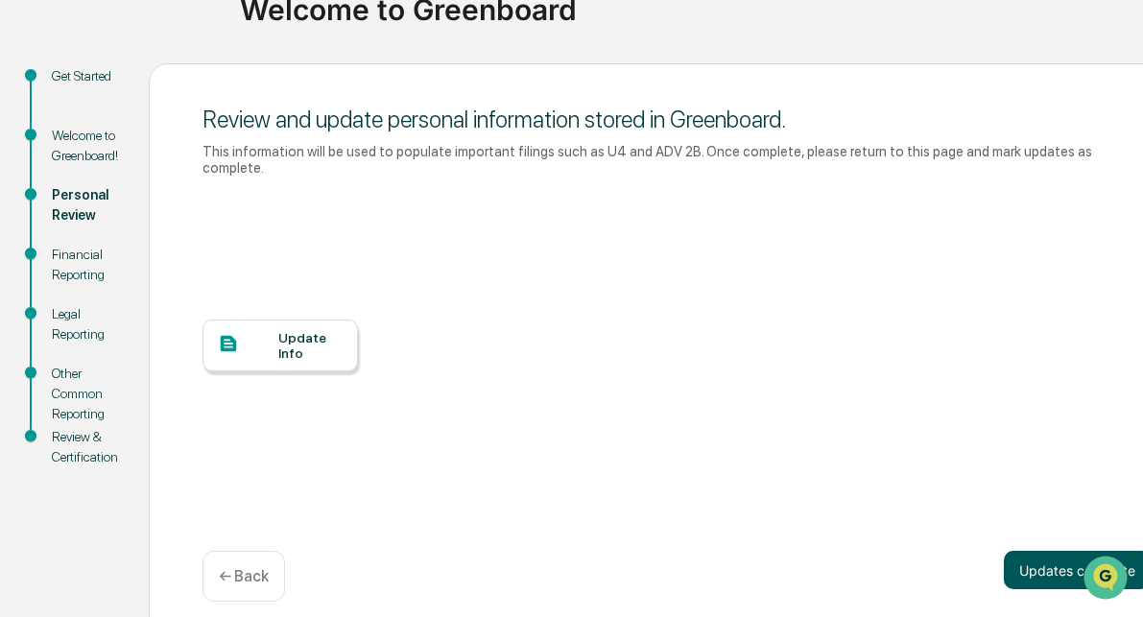
click at [1039, 558] on button "Updates complete" at bounding box center [1077, 570] width 147 height 38
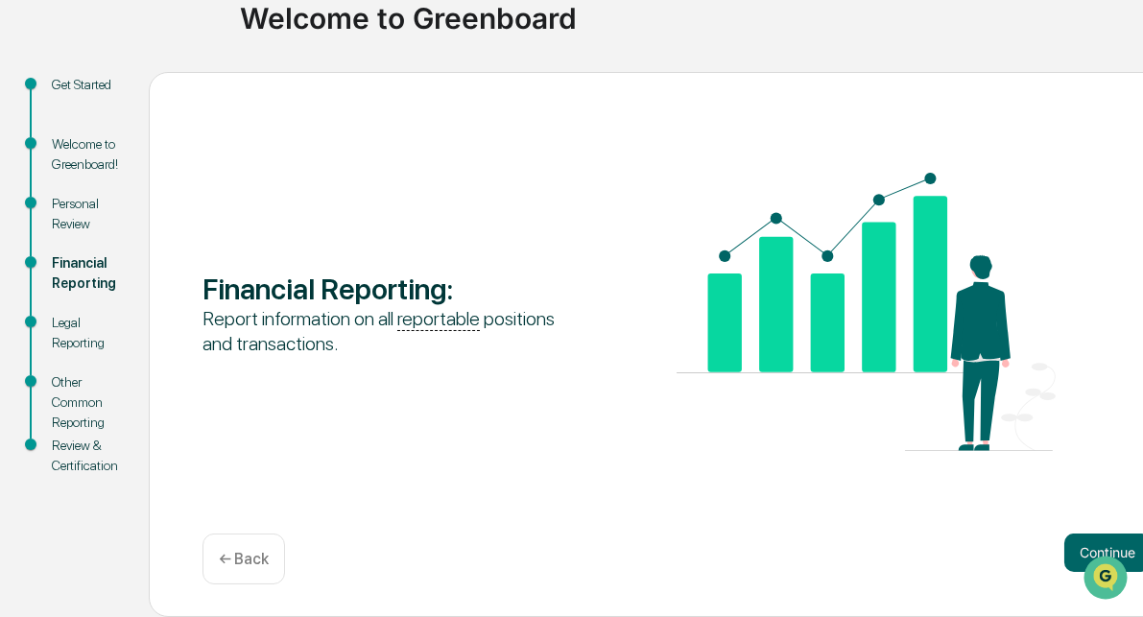
scroll to position [156, 0]
click at [1133, 550] on button "Continue" at bounding box center [1108, 554] width 86 height 38
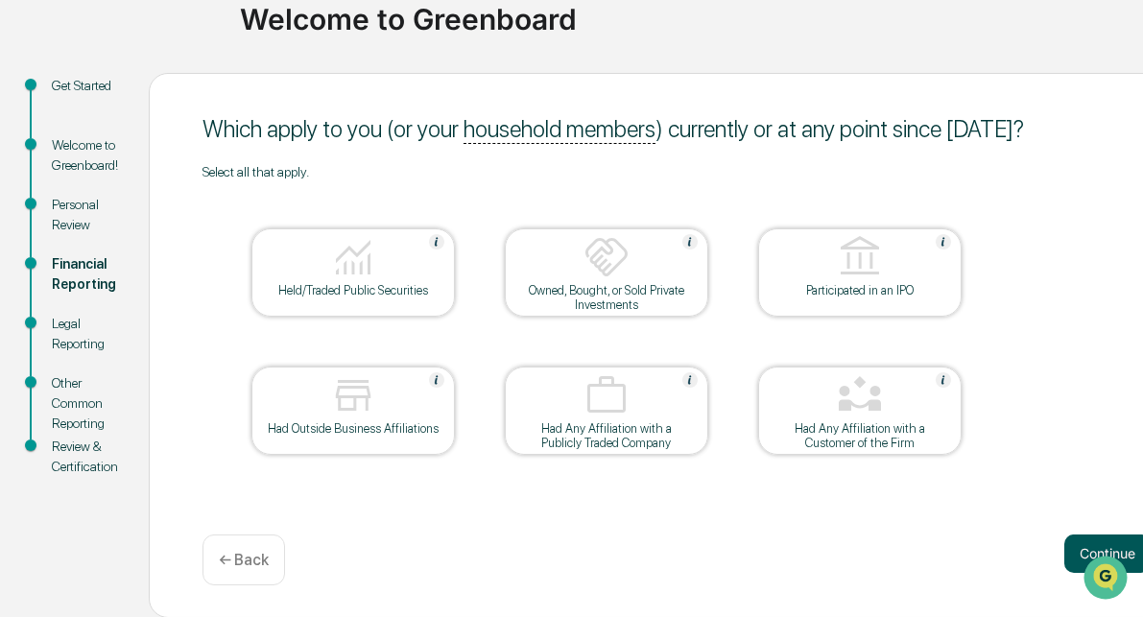
click at [1079, 550] on button "Continue" at bounding box center [1108, 554] width 86 height 38
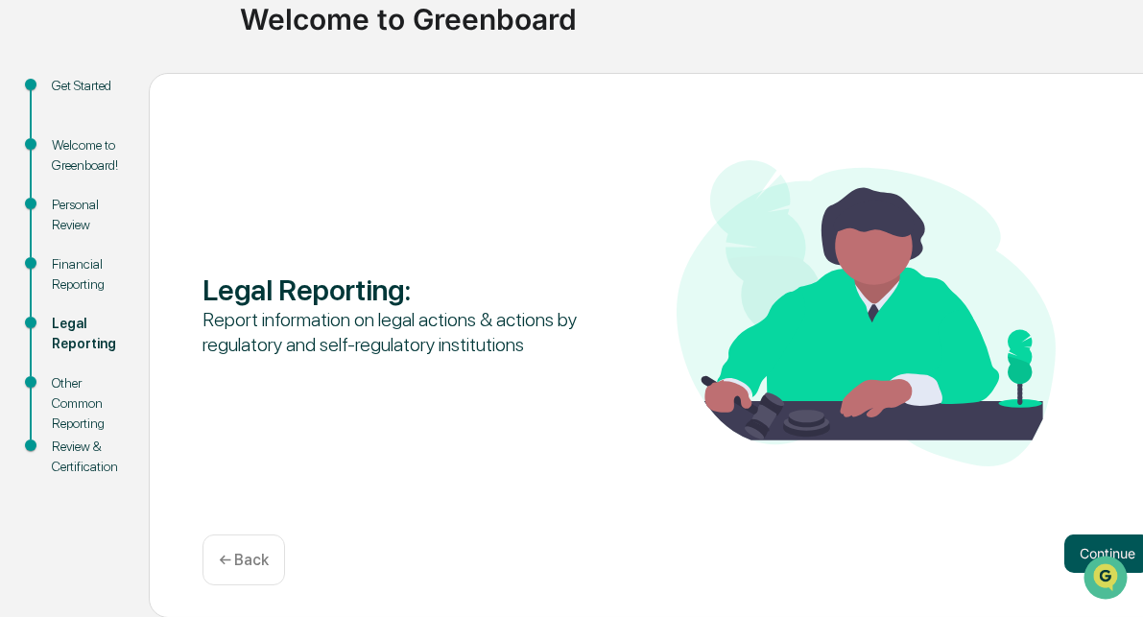
click at [1135, 551] on button "Continue" at bounding box center [1108, 554] width 86 height 38
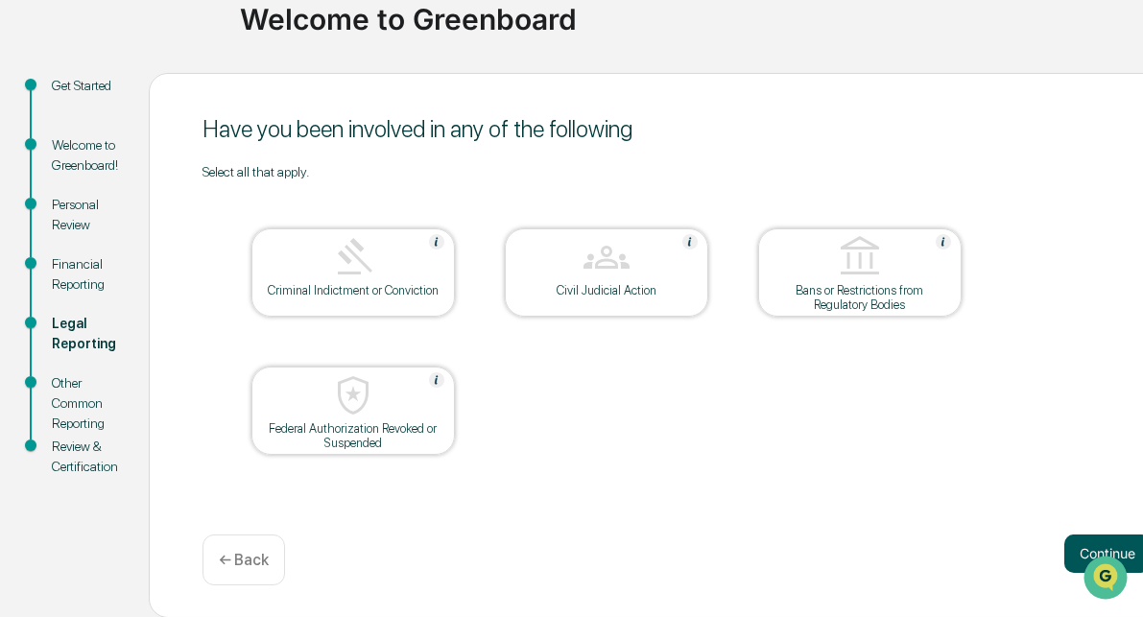
click at [1082, 543] on button "Continue" at bounding box center [1108, 554] width 86 height 38
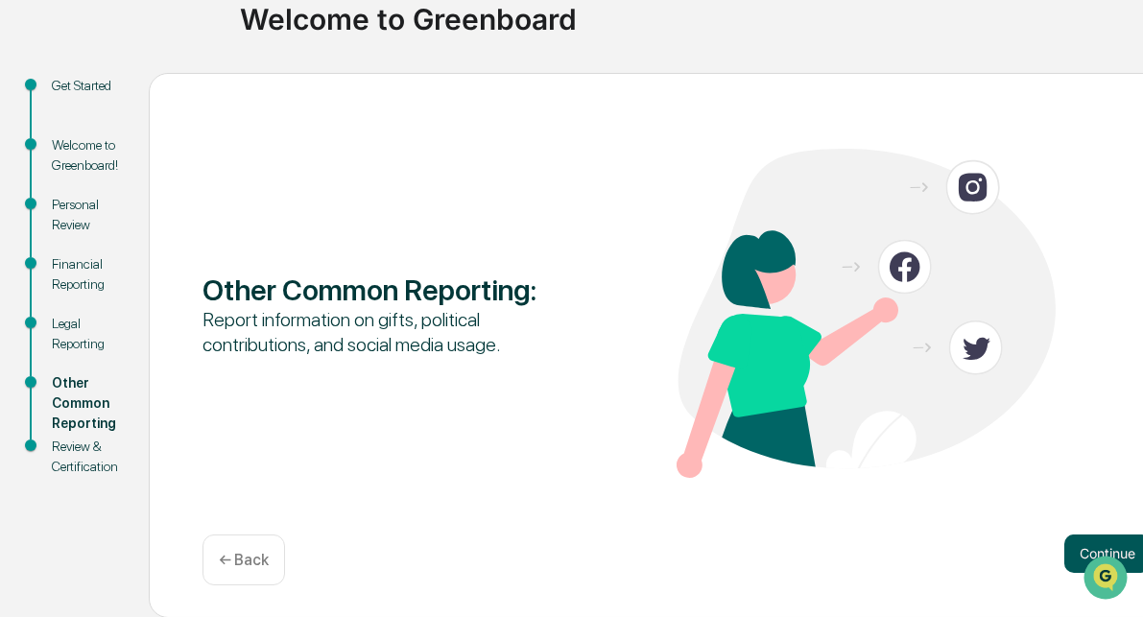
click at [1078, 550] on button "Continue" at bounding box center [1108, 554] width 86 height 38
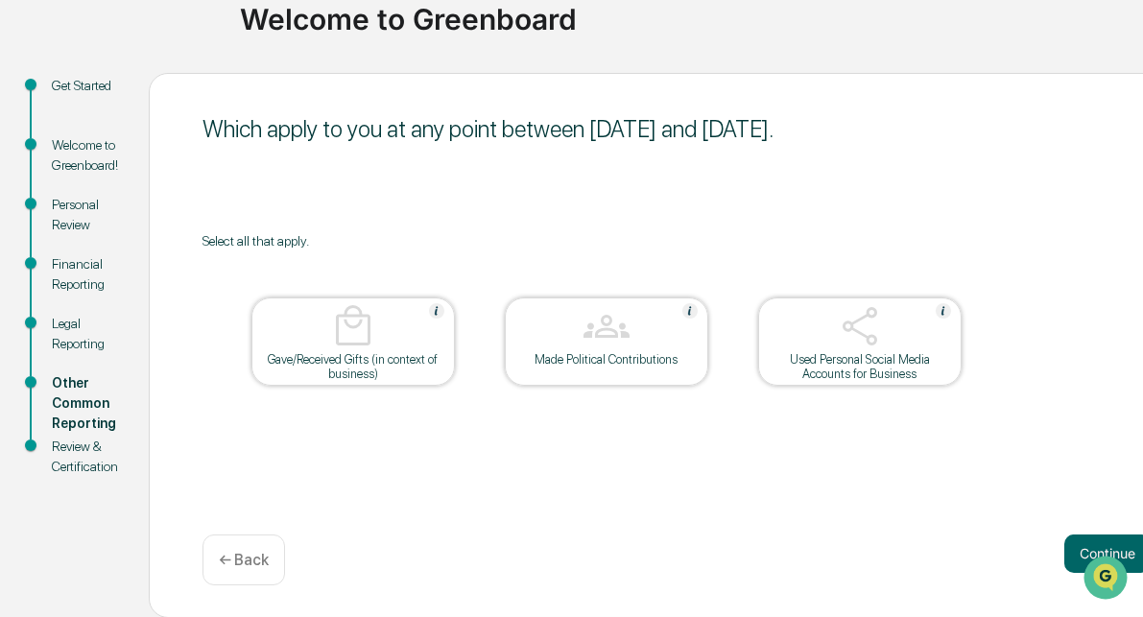
click at [942, 354] on div "Used Personal Social Media Accounts for Business" at bounding box center [860, 366] width 173 height 29
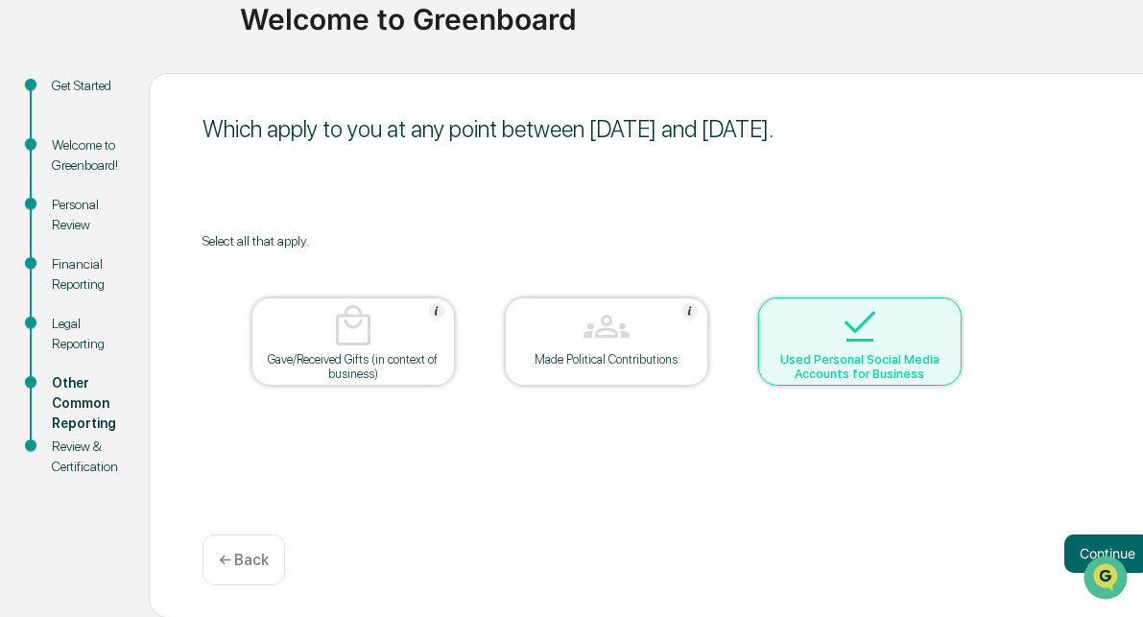
click at [1092, 559] on div at bounding box center [1107, 577] width 52 height 48
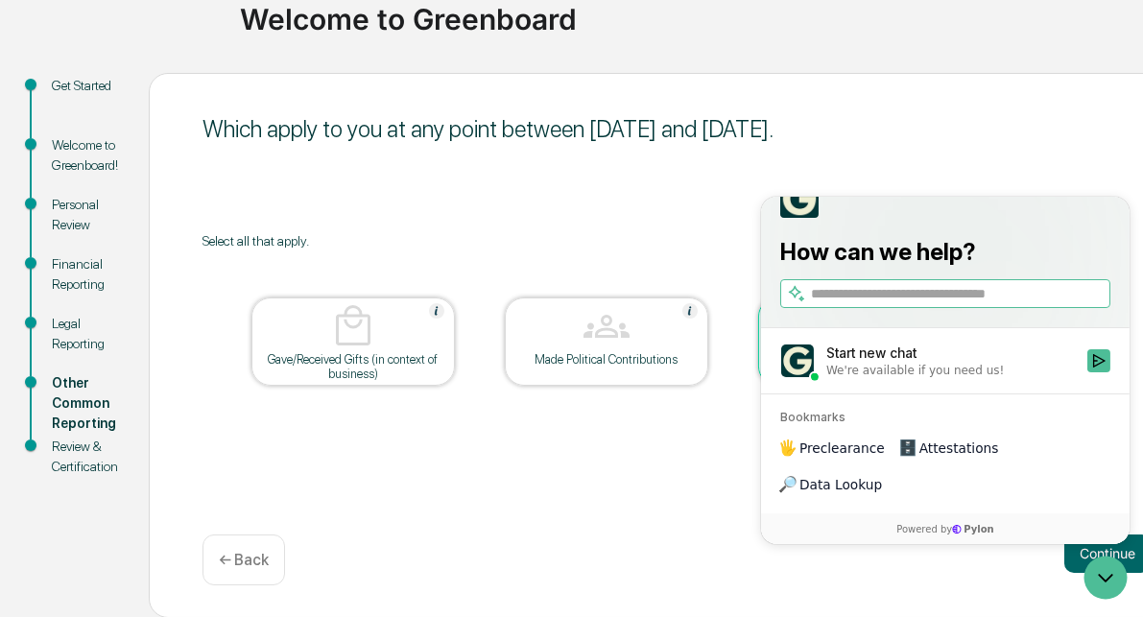
click at [589, 463] on div "Which apply to you at any point between [DATE] and [DATE]. Select all that appl…" at bounding box center [677, 345] width 1056 height 545
click at [978, 573] on div "Continue ← Back" at bounding box center [677, 560] width 949 height 51
click at [1138, 548] on button "Continue" at bounding box center [1108, 554] width 86 height 38
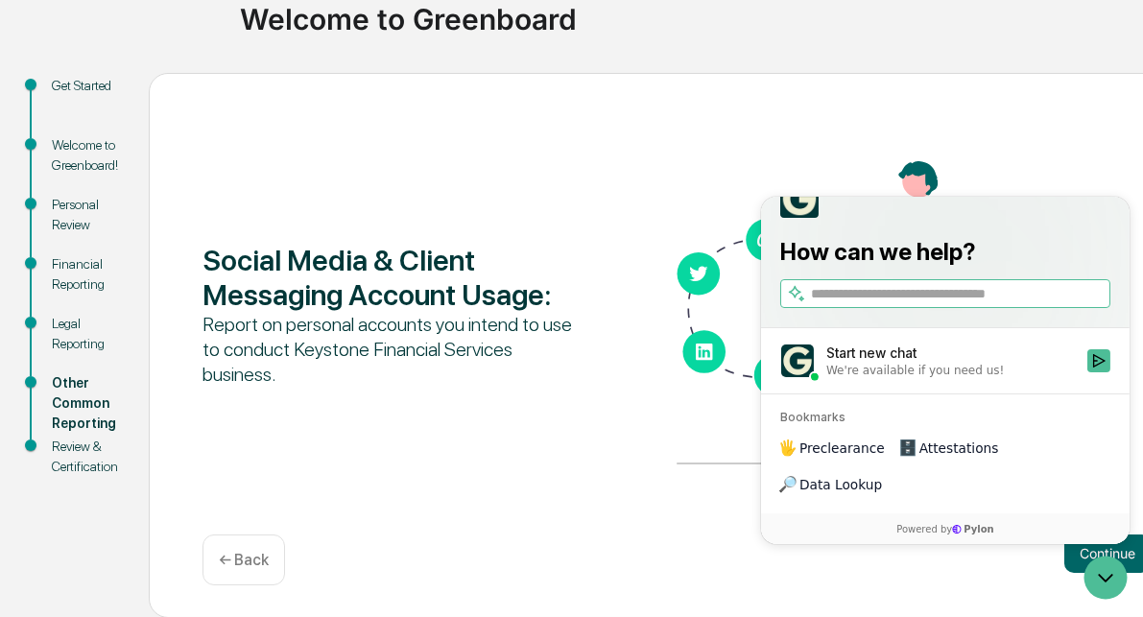
click at [1069, 121] on div "Social Media & Client Messaging Account Usage : Report on personal accounts you…" at bounding box center [677, 345] width 1056 height 545
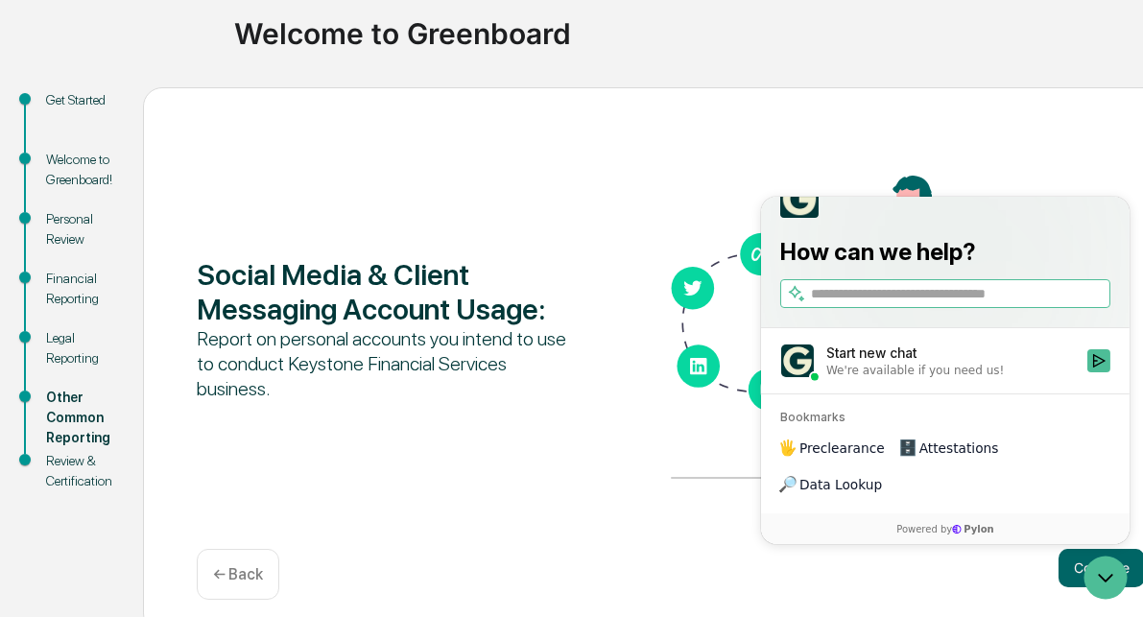
scroll to position [140, 6]
click at [240, 588] on div "← Back" at bounding box center [238, 575] width 83 height 51
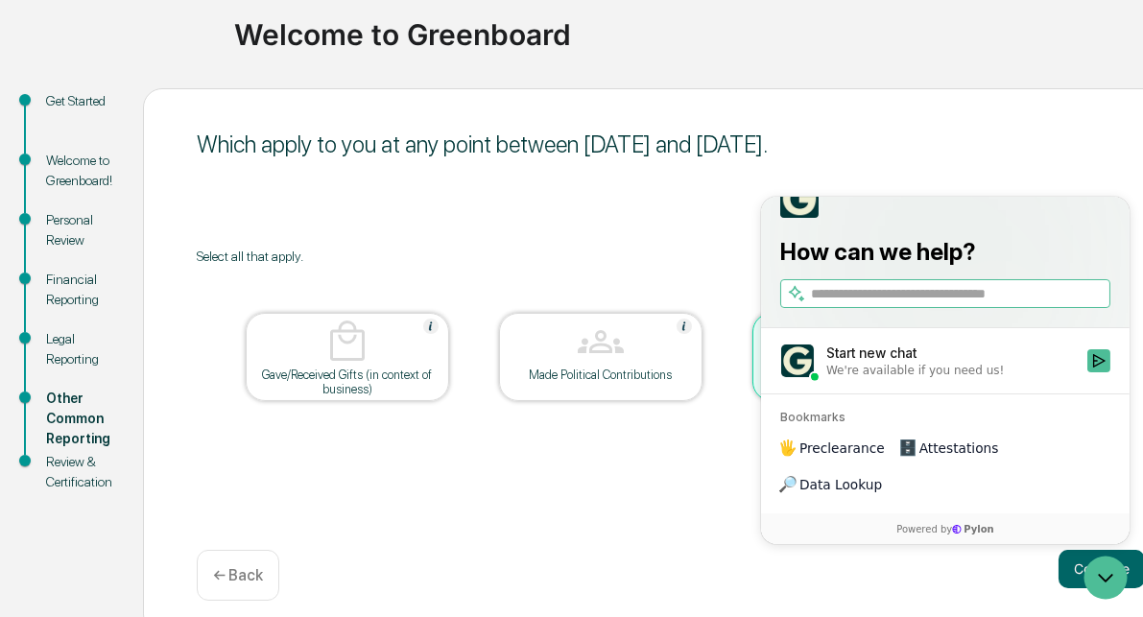
click at [1086, 594] on div at bounding box center [1107, 577] width 52 height 48
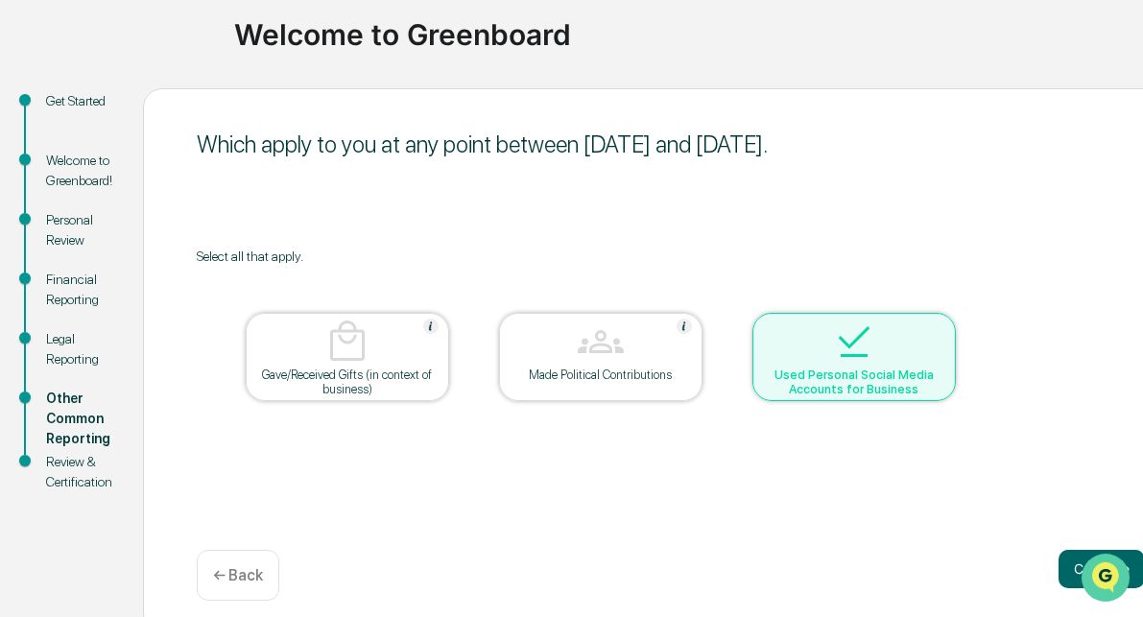
click at [1098, 587] on icon "Open customer support" at bounding box center [1105, 601] width 48 height 48
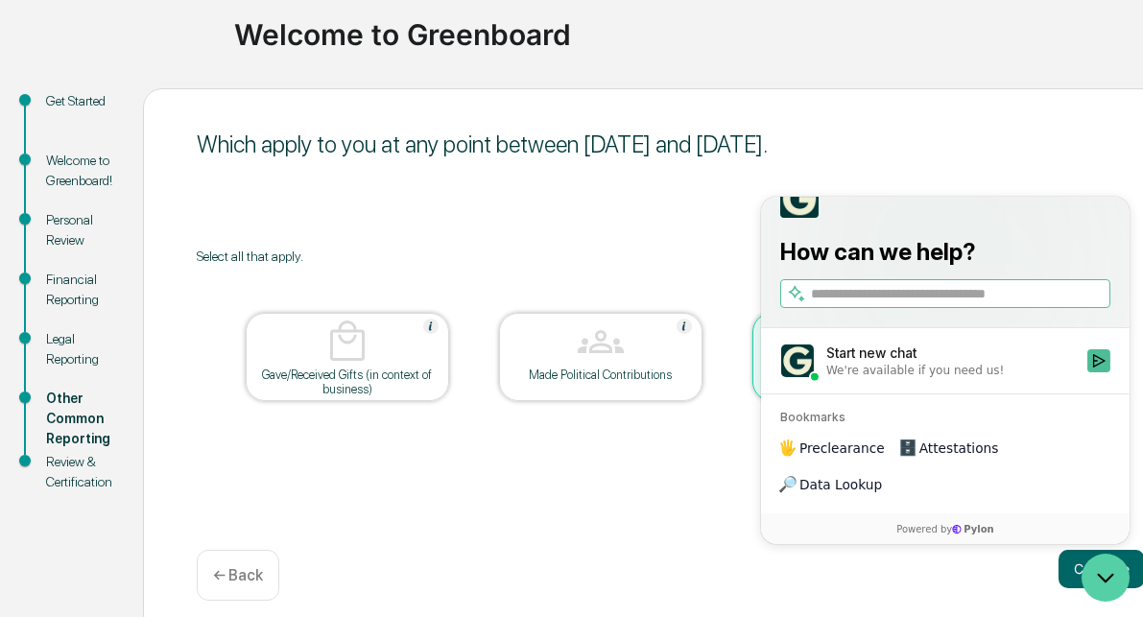
click at [1098, 578] on icon "Open customer support" at bounding box center [1105, 577] width 48 height 48
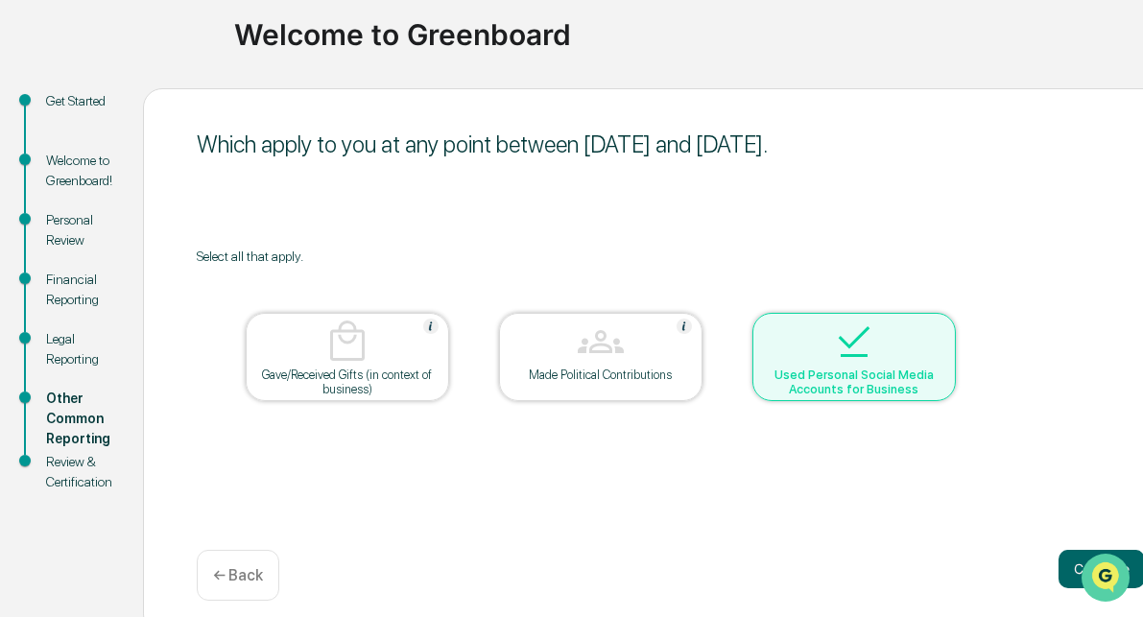
scroll to position [156, 6]
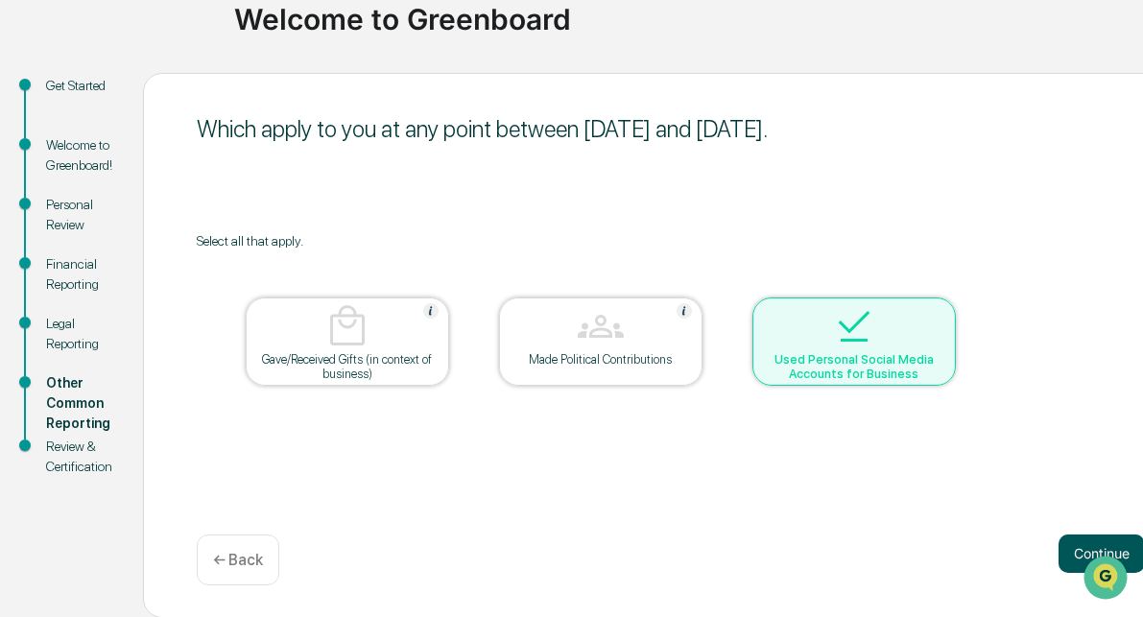
click at [1068, 551] on button "Continue" at bounding box center [1102, 554] width 86 height 38
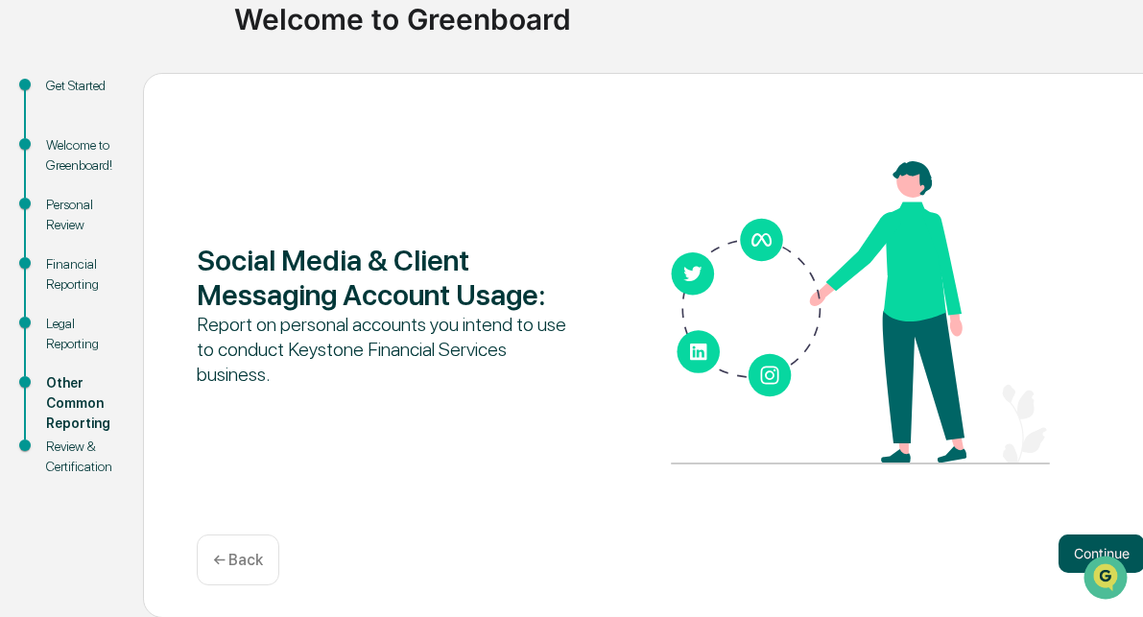
click at [1073, 557] on button "Continue" at bounding box center [1102, 554] width 86 height 38
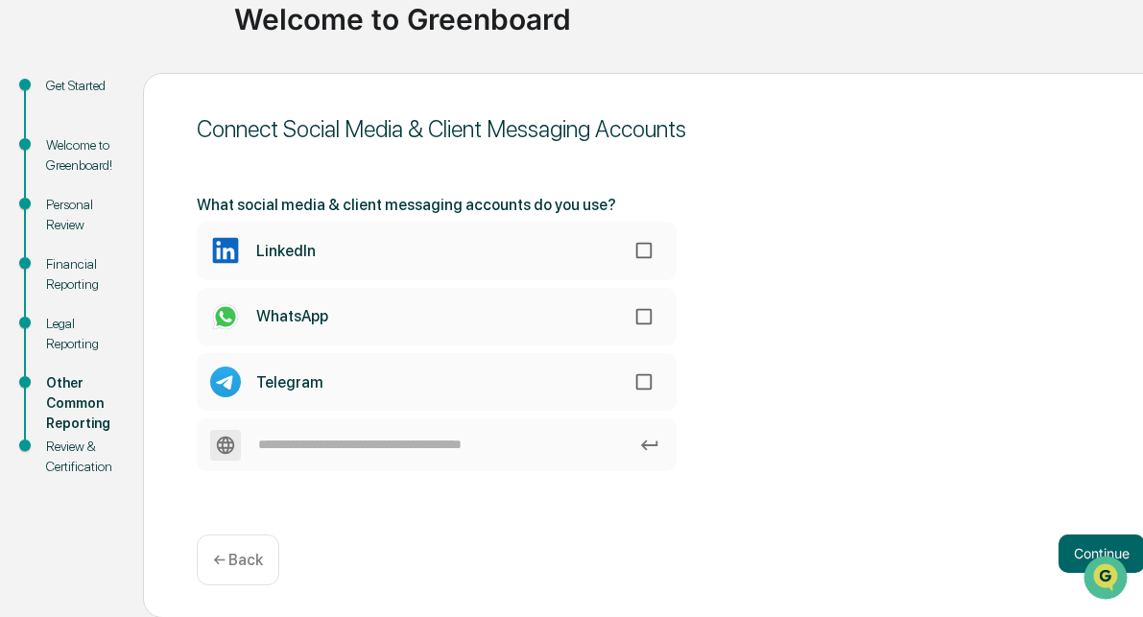
click at [251, 561] on p "← Back" at bounding box center [238, 560] width 50 height 18
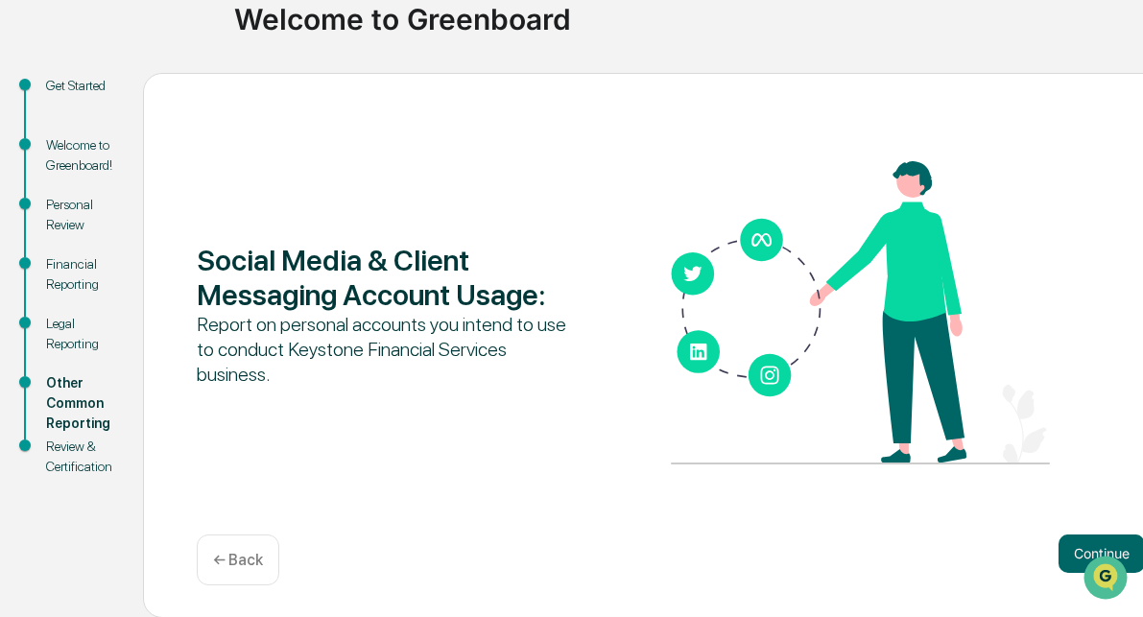
click at [244, 570] on div "← Back" at bounding box center [238, 560] width 83 height 51
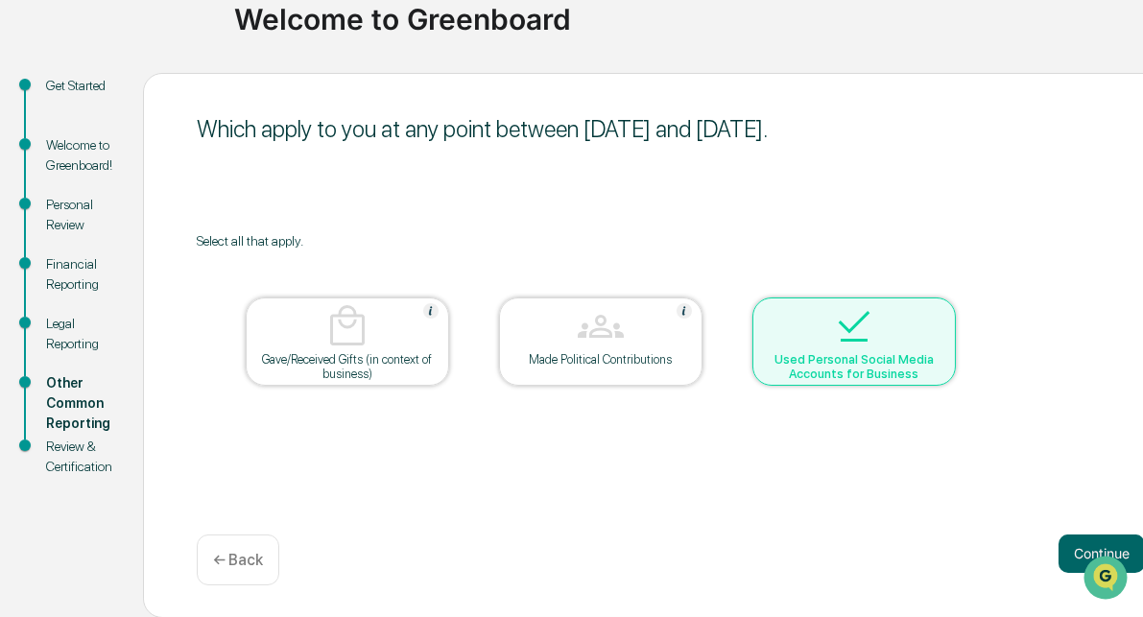
click at [851, 327] on img at bounding box center [854, 326] width 46 height 46
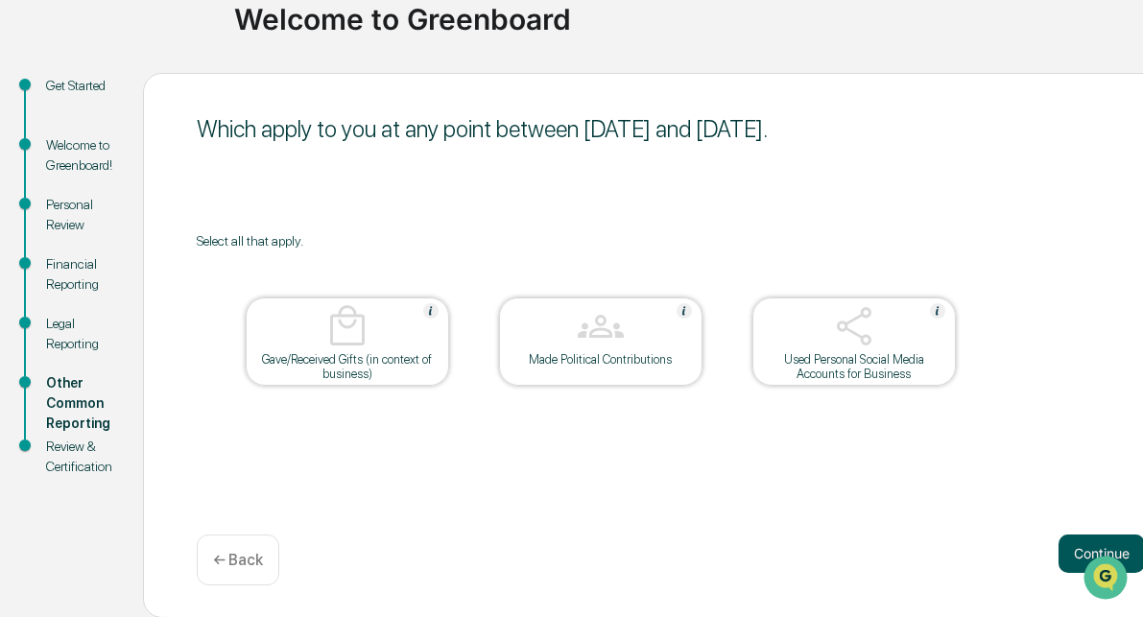
click at [1074, 541] on button "Continue" at bounding box center [1102, 554] width 86 height 38
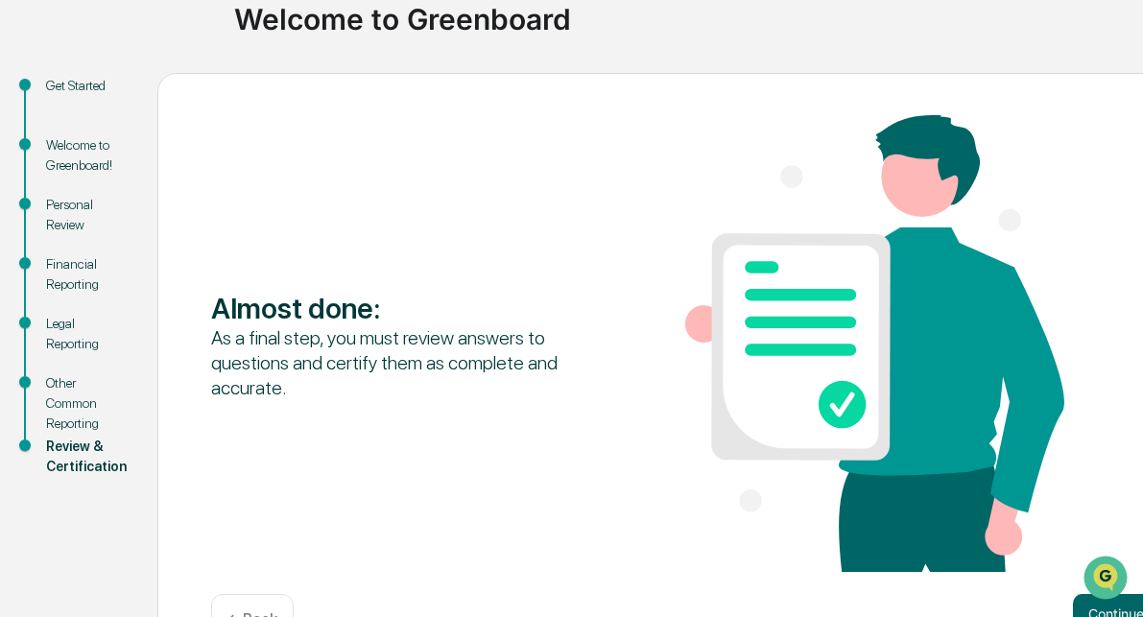
scroll to position [215, 6]
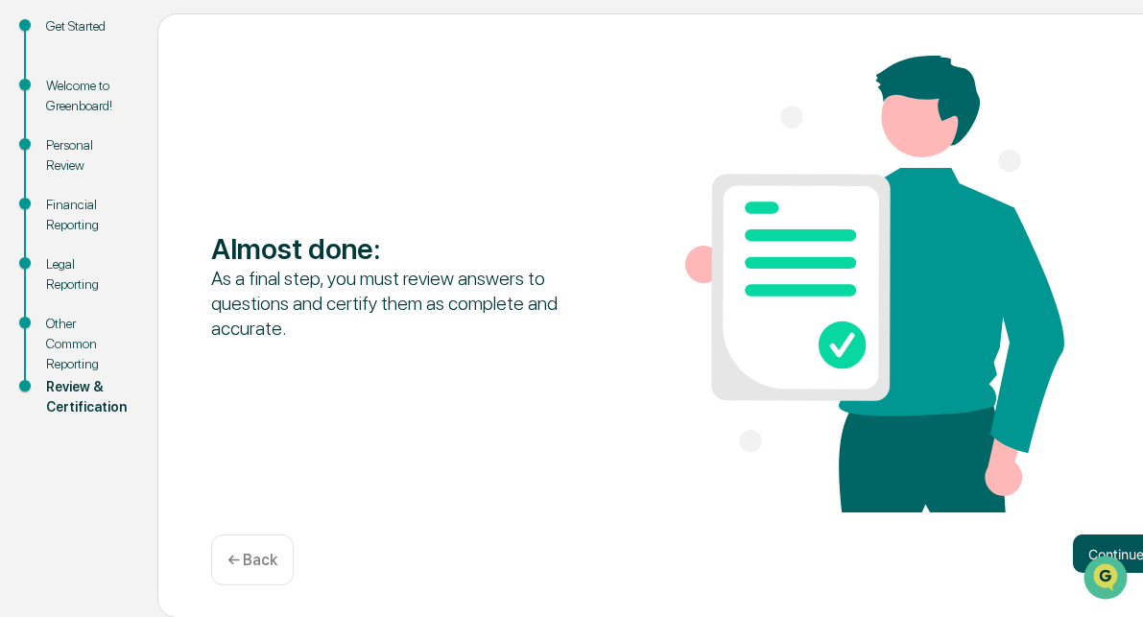
click at [1080, 542] on button "Continue" at bounding box center [1116, 554] width 86 height 38
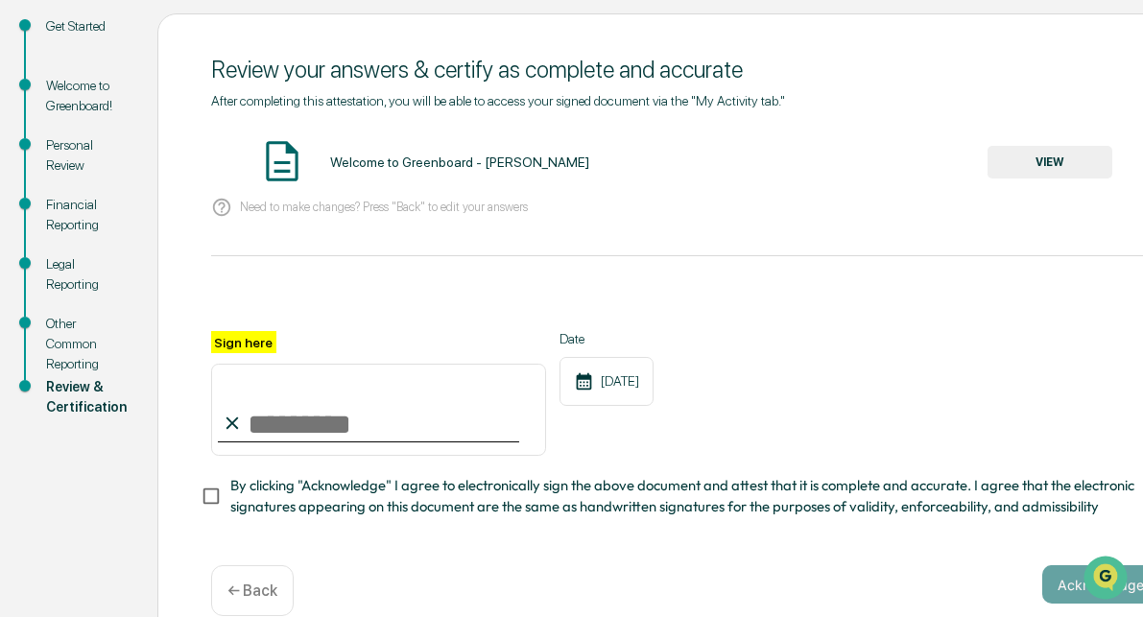
click at [254, 432] on input "Sign here" at bounding box center [378, 410] width 335 height 92
type input "**********"
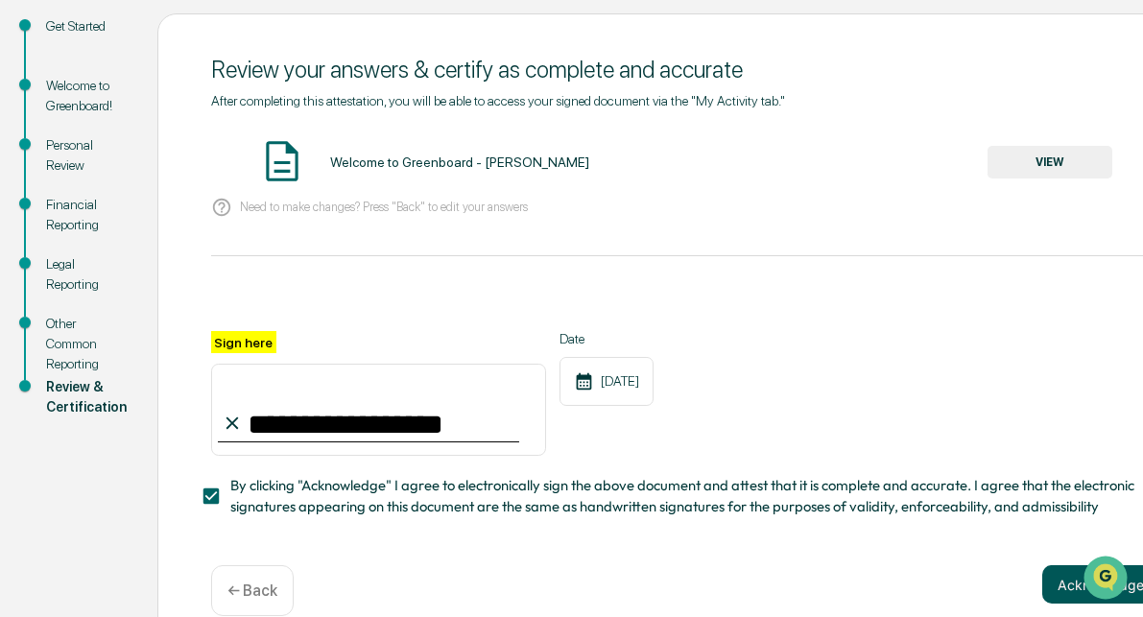
click at [1056, 578] on button "Acknowledge" at bounding box center [1101, 584] width 117 height 38
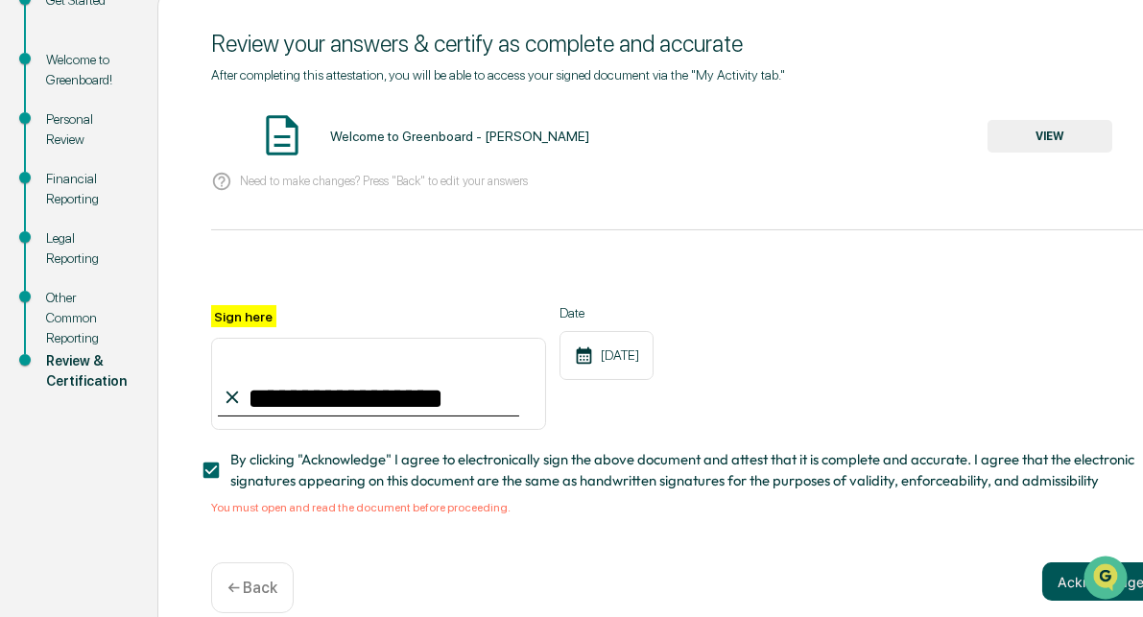
scroll to position [276, 6]
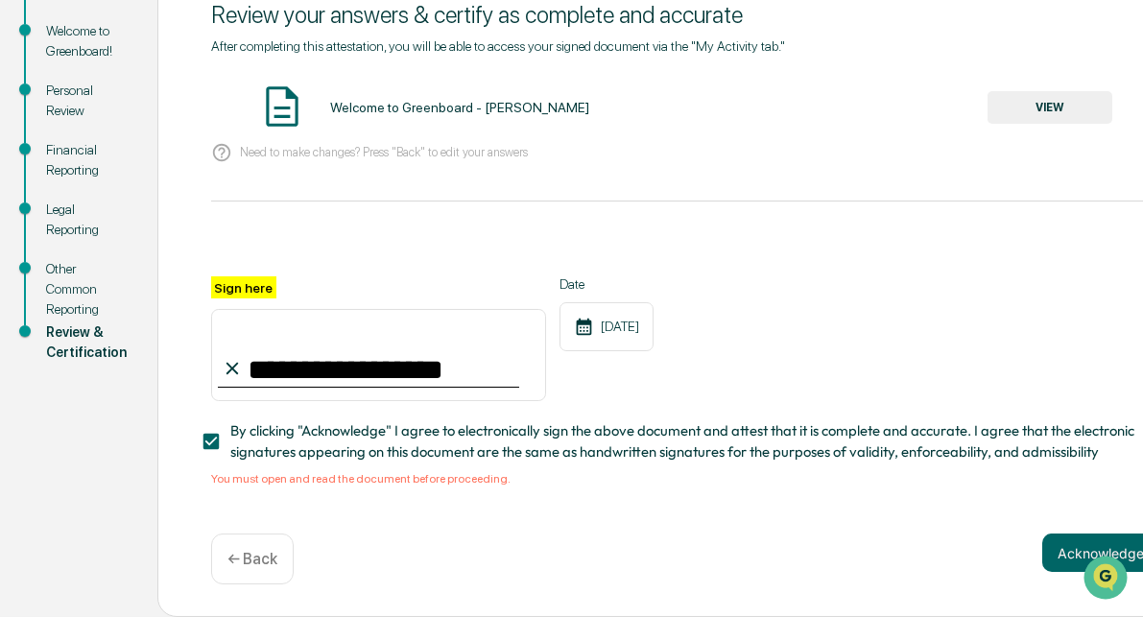
click at [1124, 451] on span "By clicking "Acknowledge" I agree to electronically sign the above document and…" at bounding box center [687, 442] width 914 height 43
click at [1052, 92] on button "VIEW" at bounding box center [1050, 107] width 125 height 33
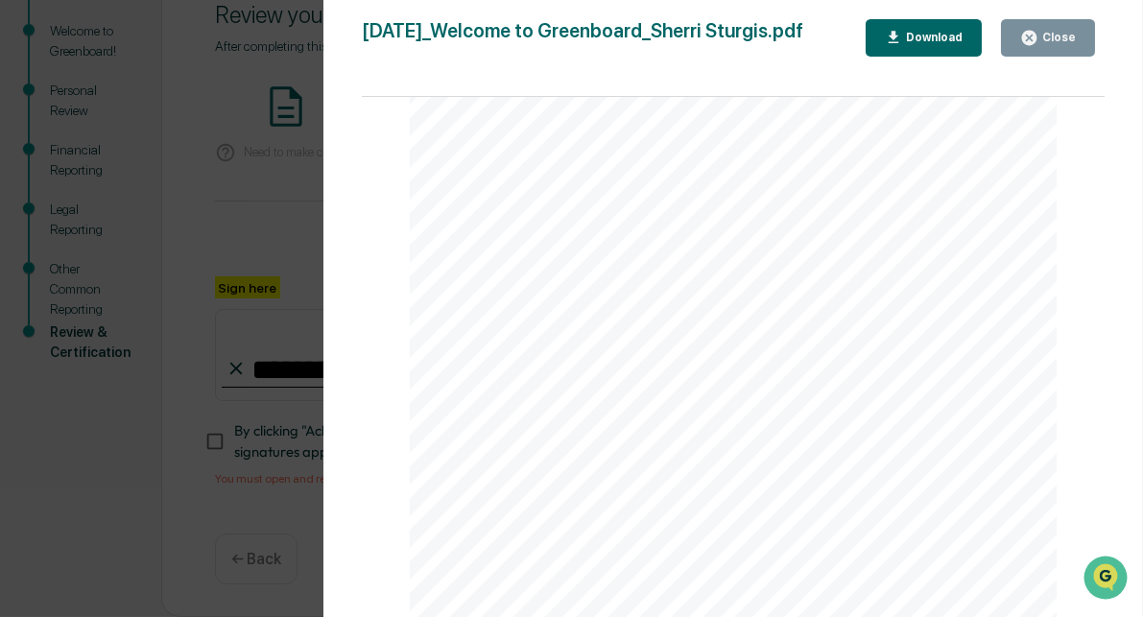
scroll to position [4126, 0]
click at [1051, 37] on div "Close" at bounding box center [1057, 37] width 37 height 13
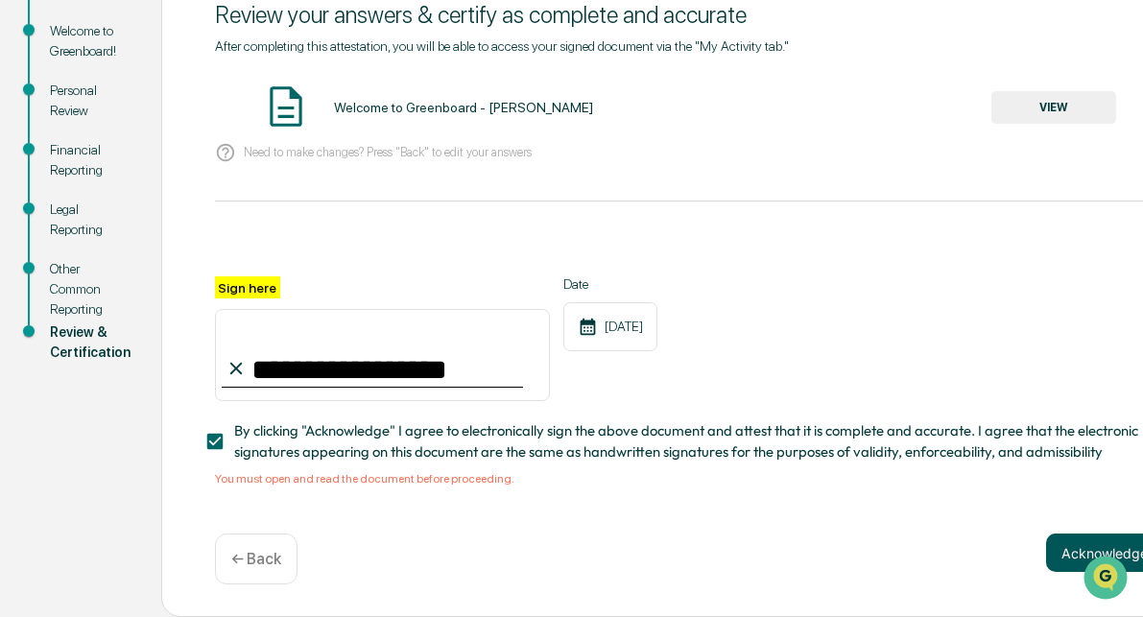
click at [1067, 545] on button "Acknowledge" at bounding box center [1105, 553] width 117 height 38
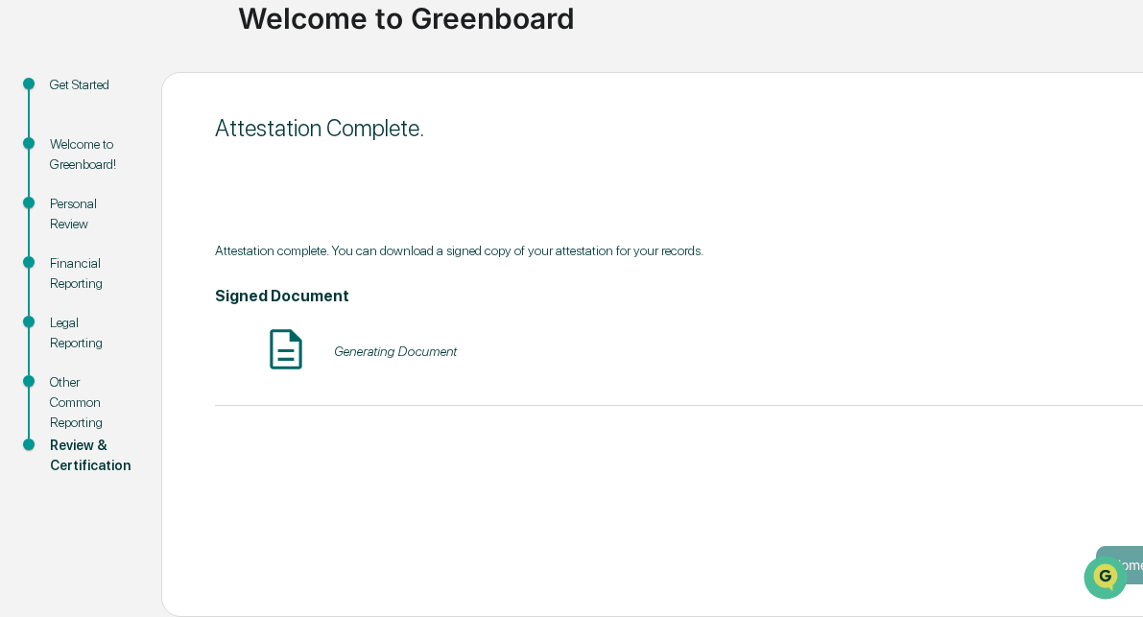
scroll to position [156, 2]
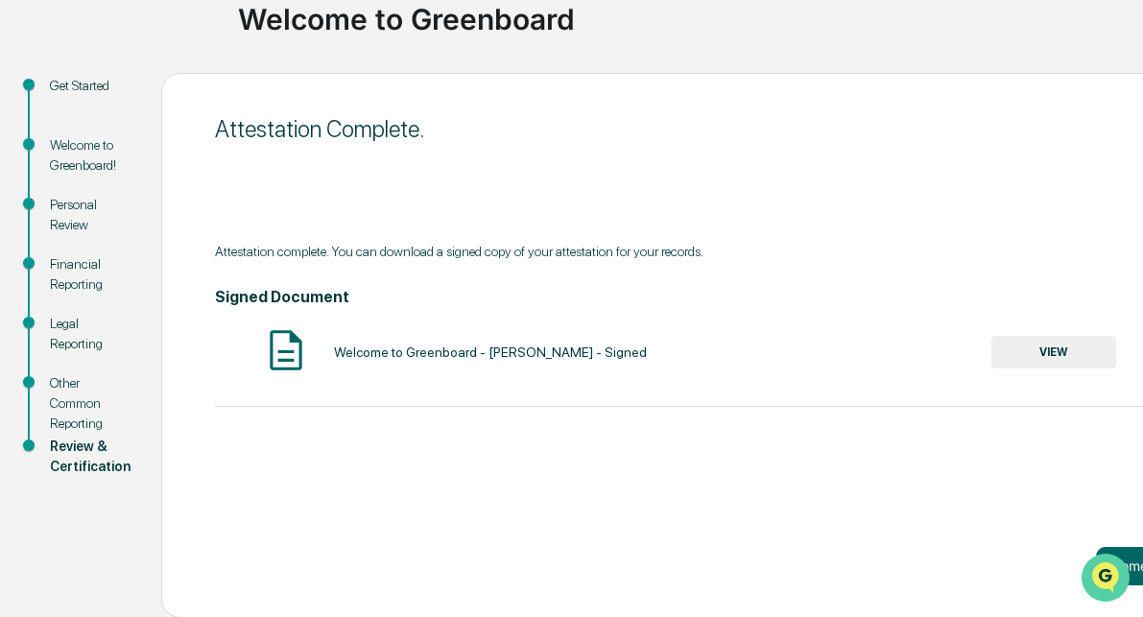
click at [1087, 583] on icon "Open customer support" at bounding box center [1105, 601] width 48 height 48
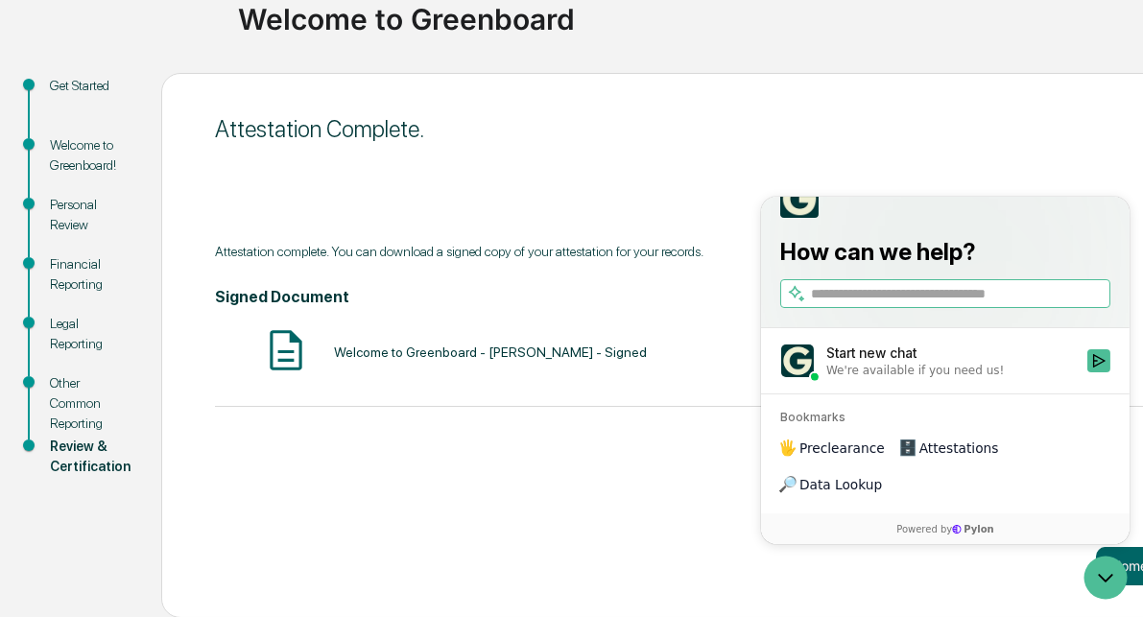
click at [1129, 559] on div at bounding box center [1107, 577] width 52 height 48
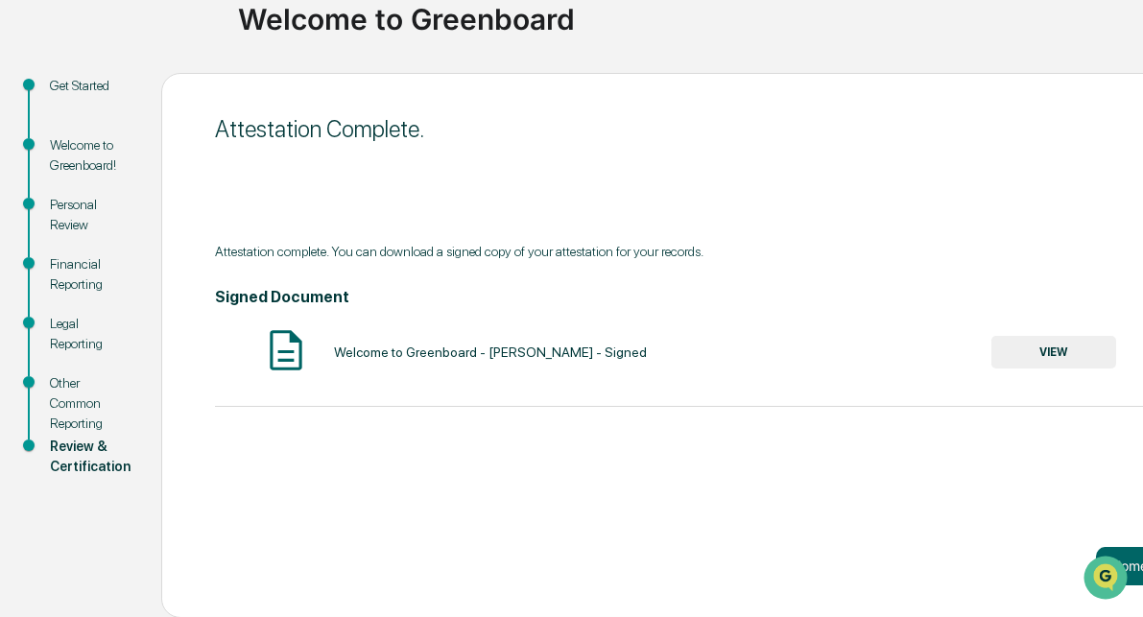
click at [1046, 358] on button "VIEW" at bounding box center [1054, 352] width 125 height 33
